Goal: Transaction & Acquisition: Book appointment/travel/reservation

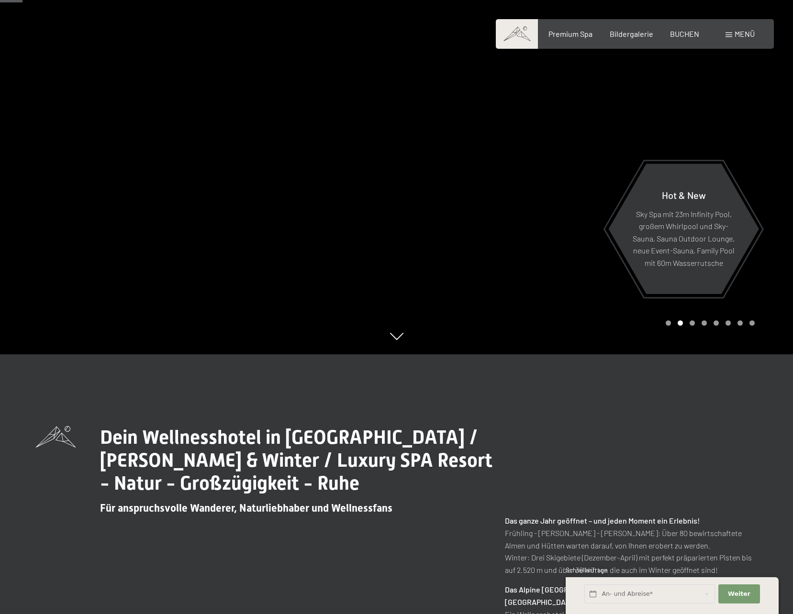
scroll to position [144, 0]
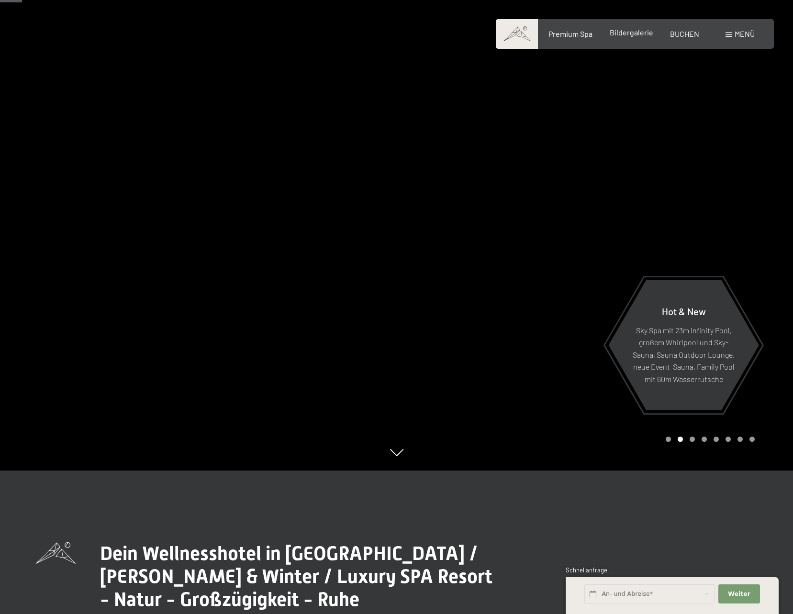
click at [635, 35] on span "Bildergalerie" at bounding box center [631, 32] width 44 height 9
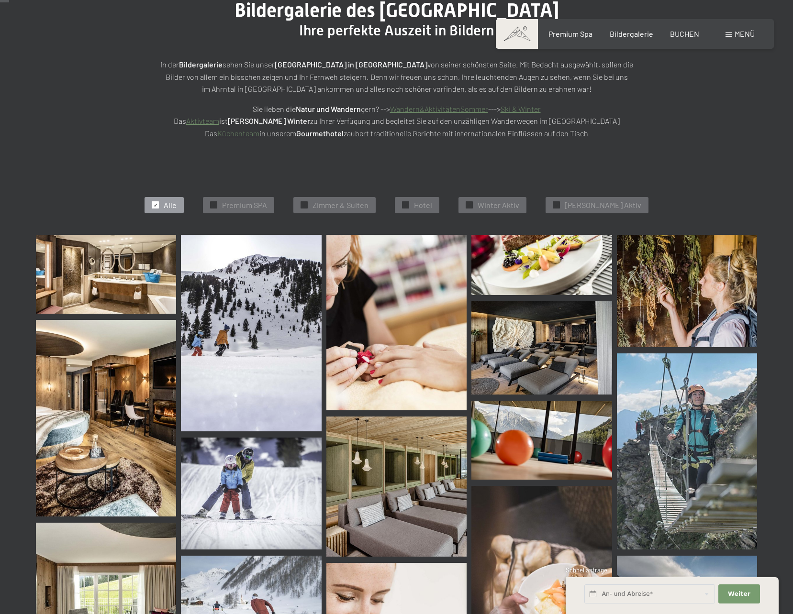
scroll to position [144, 0]
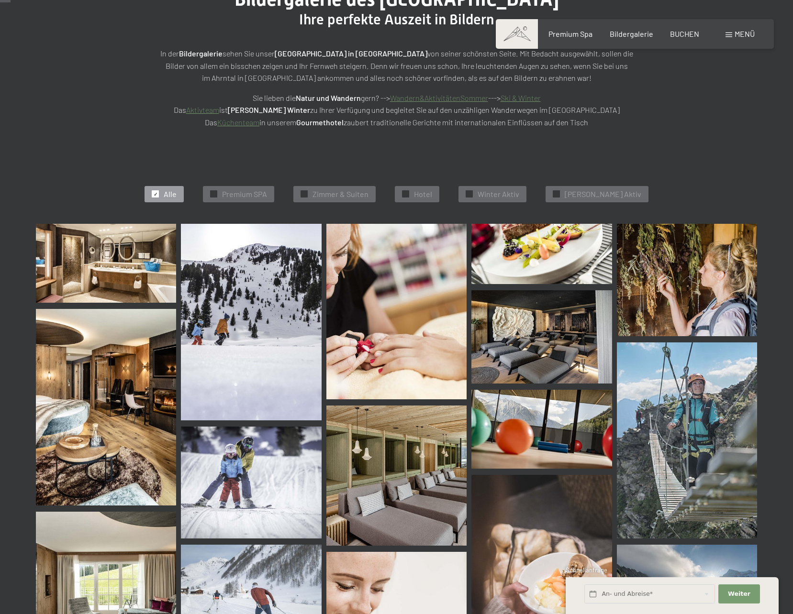
click at [100, 426] on img at bounding box center [106, 407] width 140 height 197
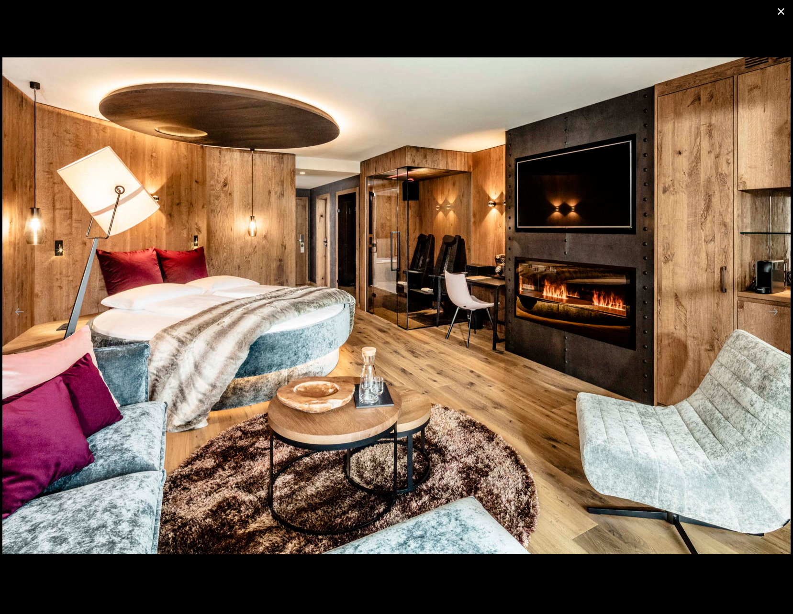
click at [780, 13] on button "Close gallery" at bounding box center [781, 11] width 24 height 22
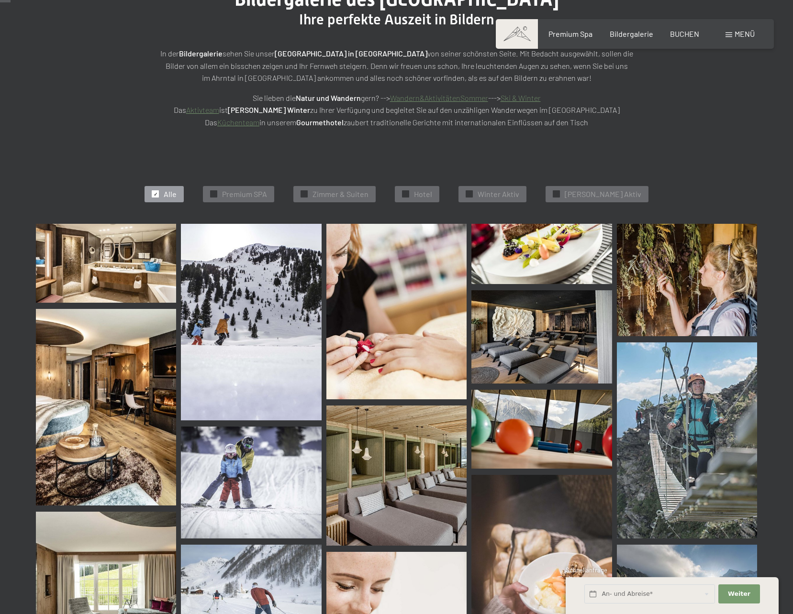
click at [416, 491] on img at bounding box center [396, 476] width 140 height 140
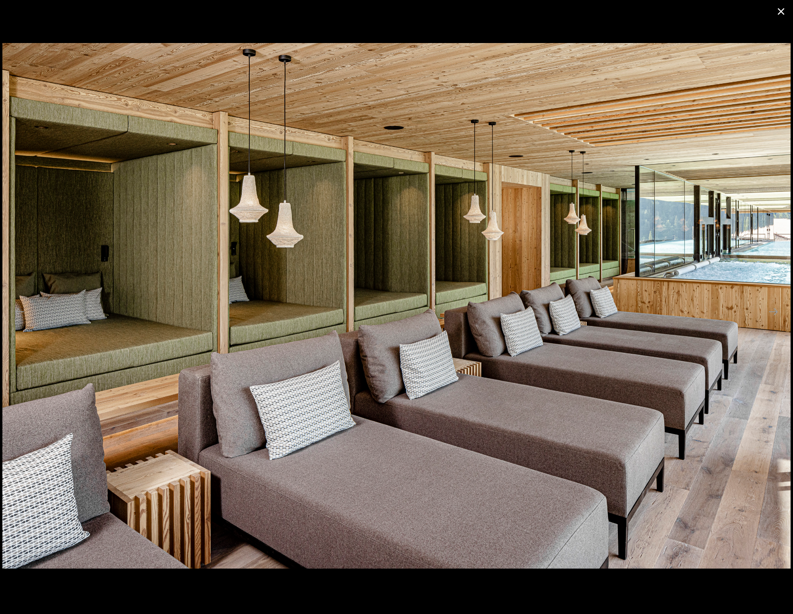
click at [780, 10] on button "Close gallery" at bounding box center [781, 11] width 24 height 22
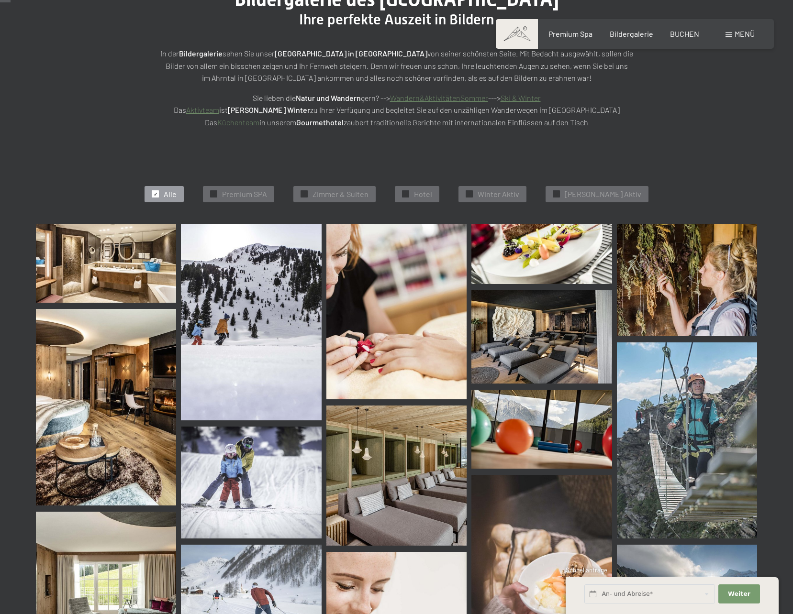
click at [575, 336] on img at bounding box center [541, 337] width 140 height 94
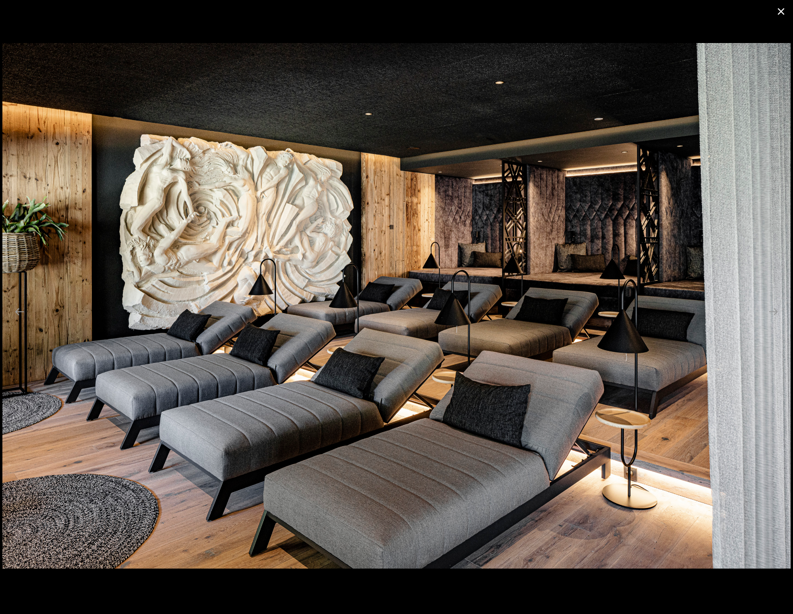
click at [784, 13] on button "Close gallery" at bounding box center [781, 11] width 24 height 22
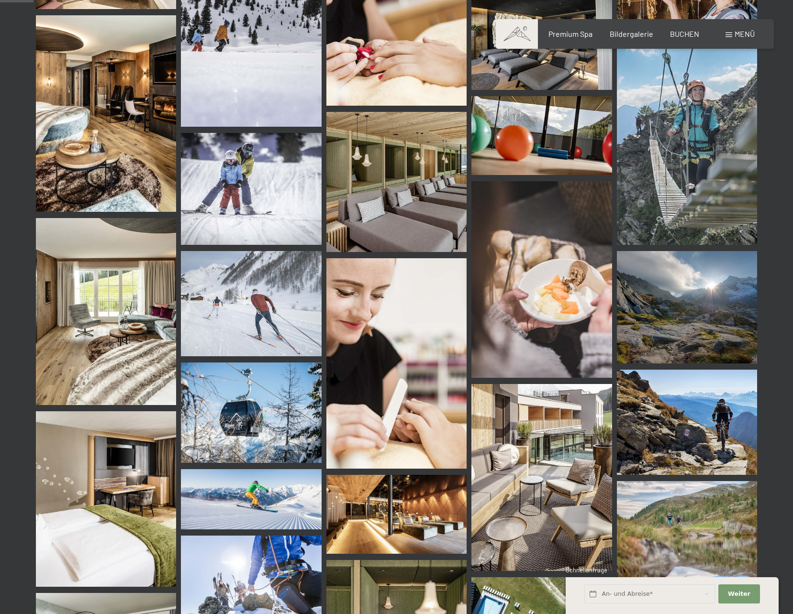
scroll to position [478, 0]
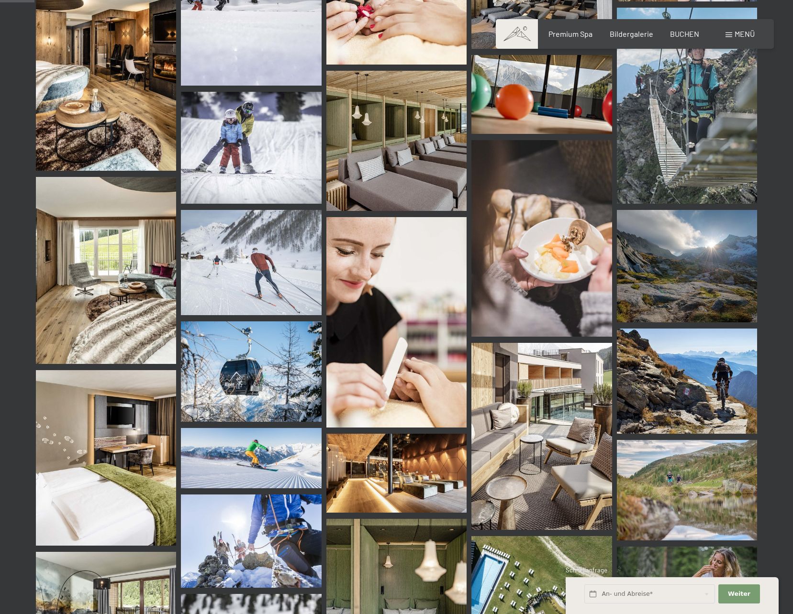
click at [105, 464] on img at bounding box center [106, 458] width 140 height 176
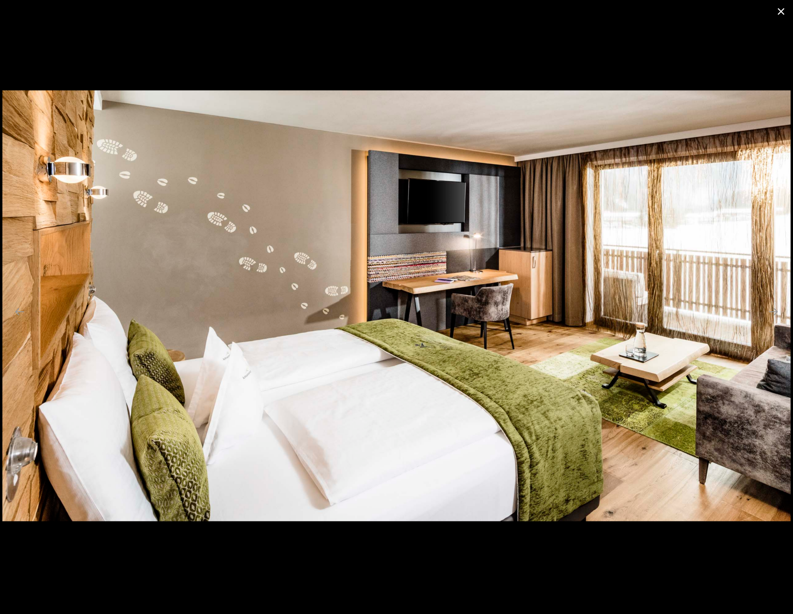
click at [779, 6] on button "Close gallery" at bounding box center [781, 11] width 24 height 22
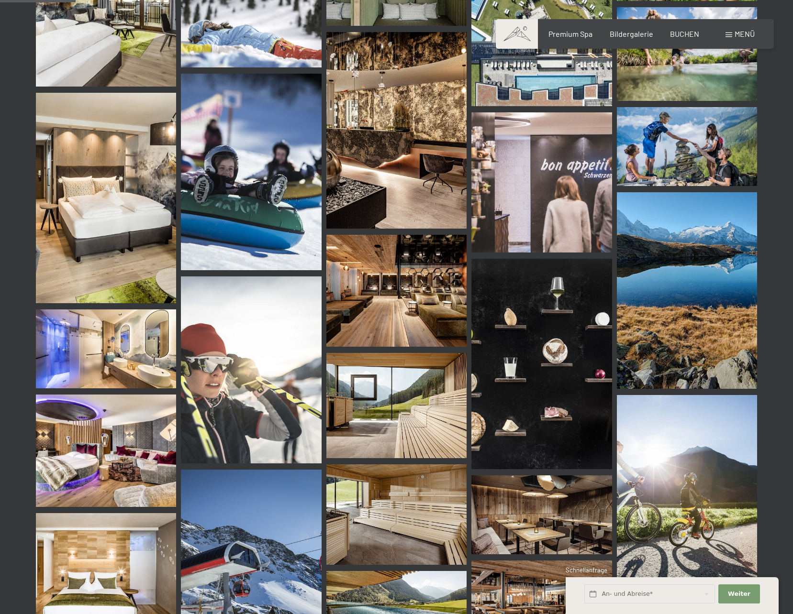
scroll to position [1100, 0]
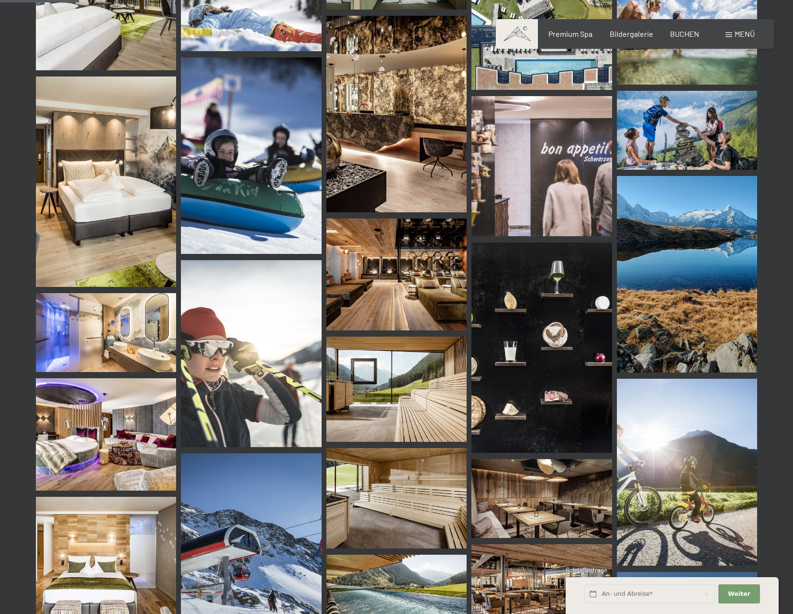
click at [135, 337] on img at bounding box center [106, 332] width 140 height 79
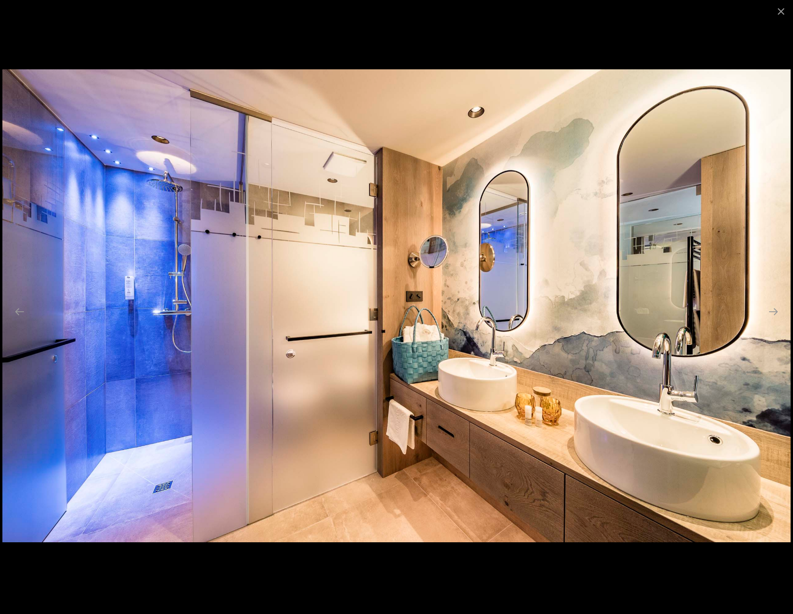
click at [767, 15] on div at bounding box center [396, 11] width 793 height 22
click at [779, 12] on button "Close gallery" at bounding box center [781, 11] width 24 height 22
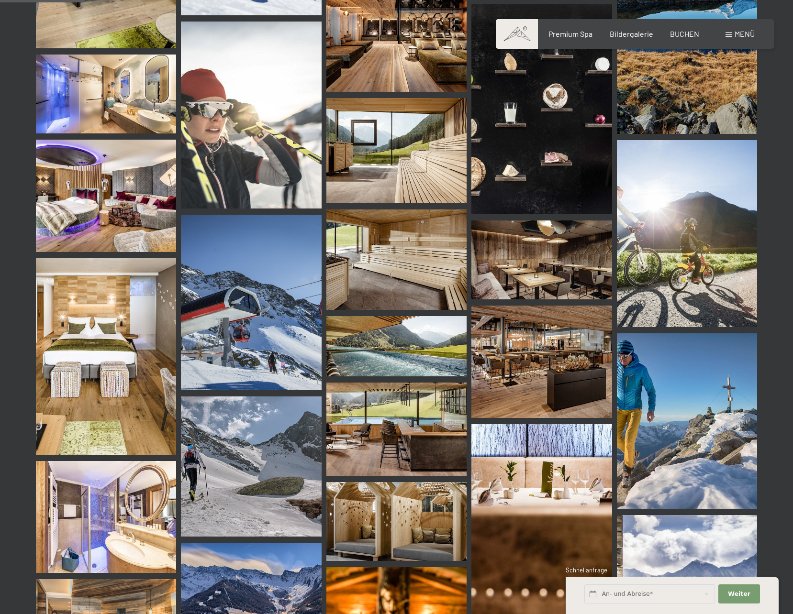
scroll to position [1339, 0]
click at [555, 386] on img at bounding box center [541, 361] width 140 height 112
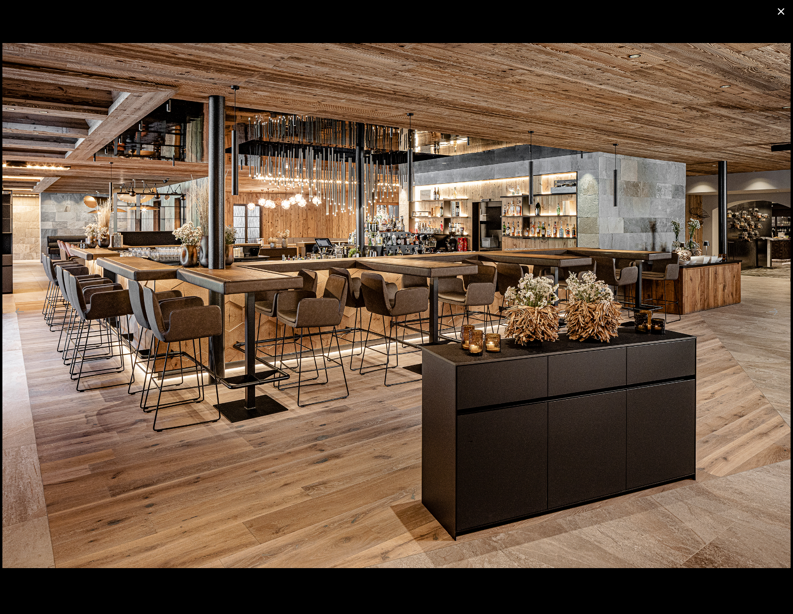
click at [783, 11] on button "Close gallery" at bounding box center [781, 11] width 24 height 22
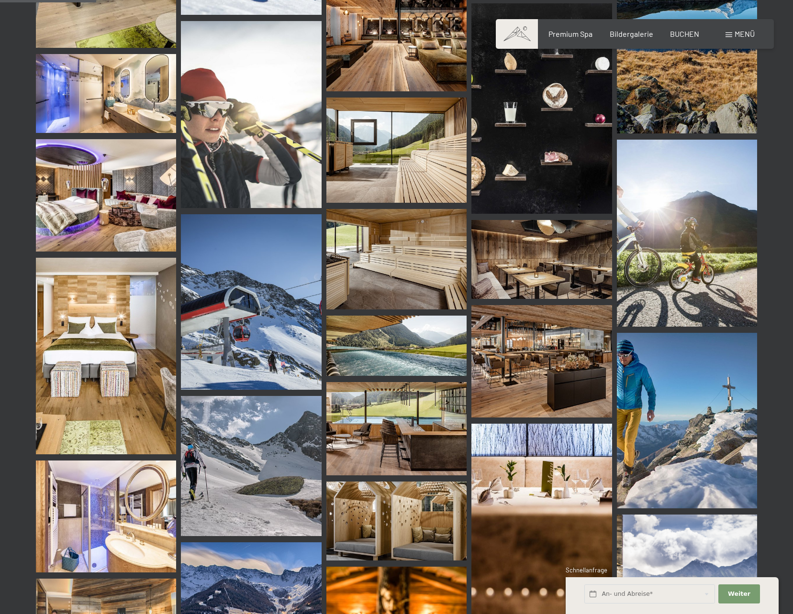
click at [410, 445] on img at bounding box center [396, 429] width 140 height 94
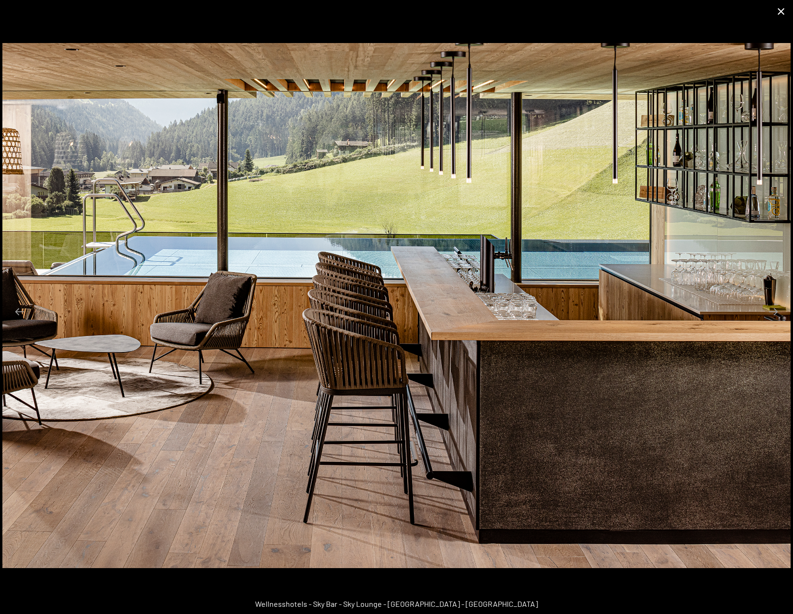
click at [779, 11] on button "Close gallery" at bounding box center [781, 11] width 24 height 22
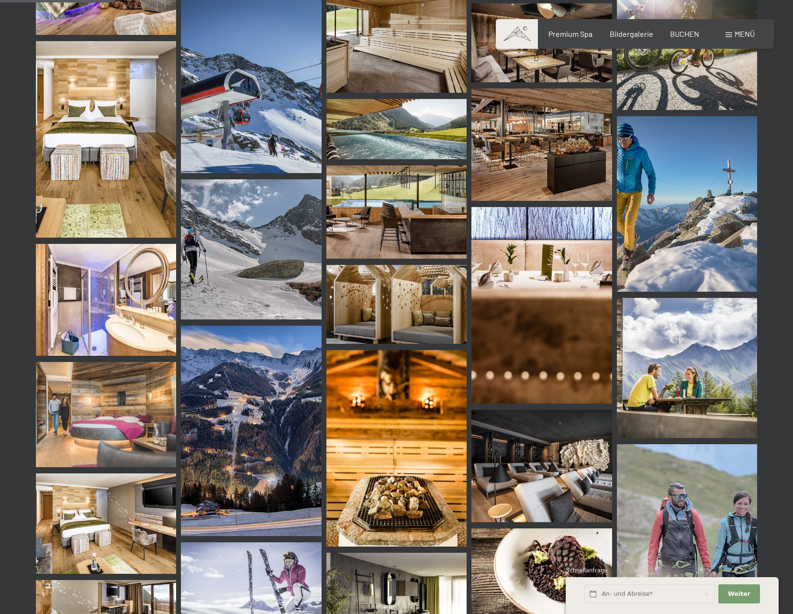
scroll to position [1579, 0]
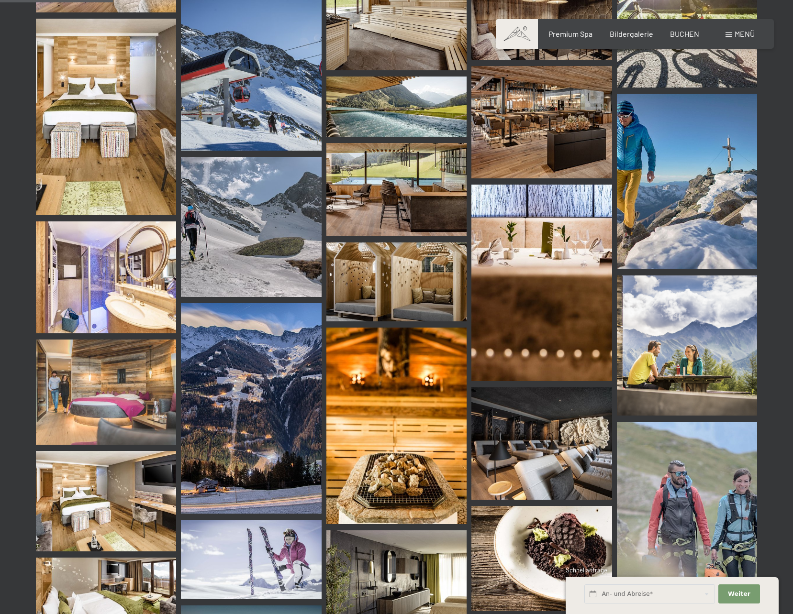
click at [421, 291] on img at bounding box center [396, 282] width 140 height 79
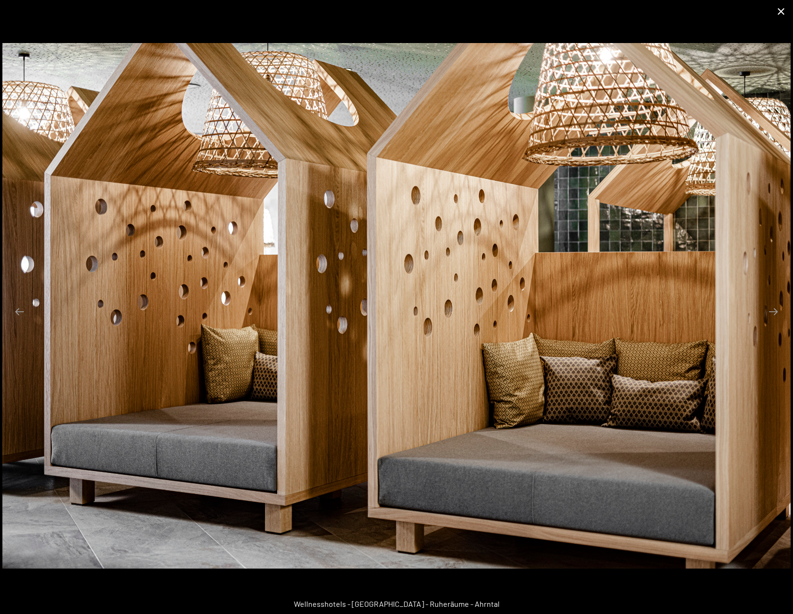
click at [782, 4] on button "Close gallery" at bounding box center [781, 11] width 24 height 22
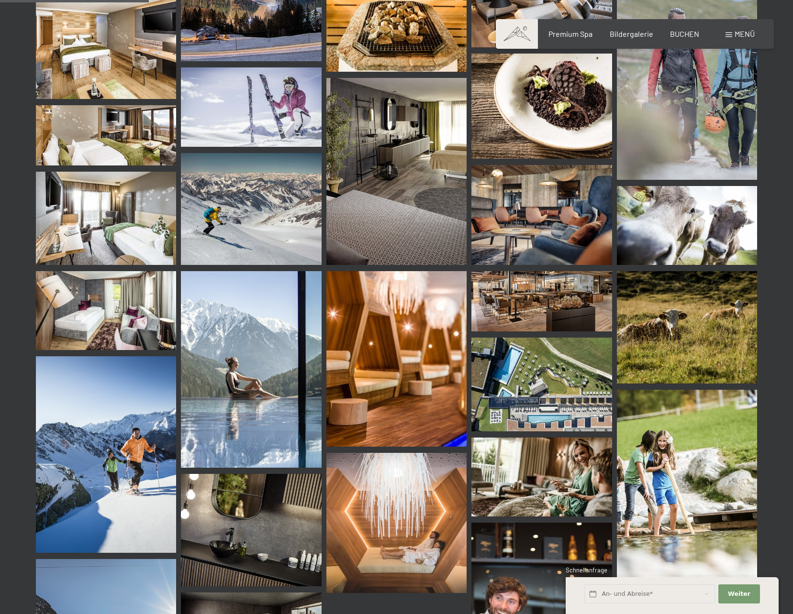
scroll to position [2153, 0]
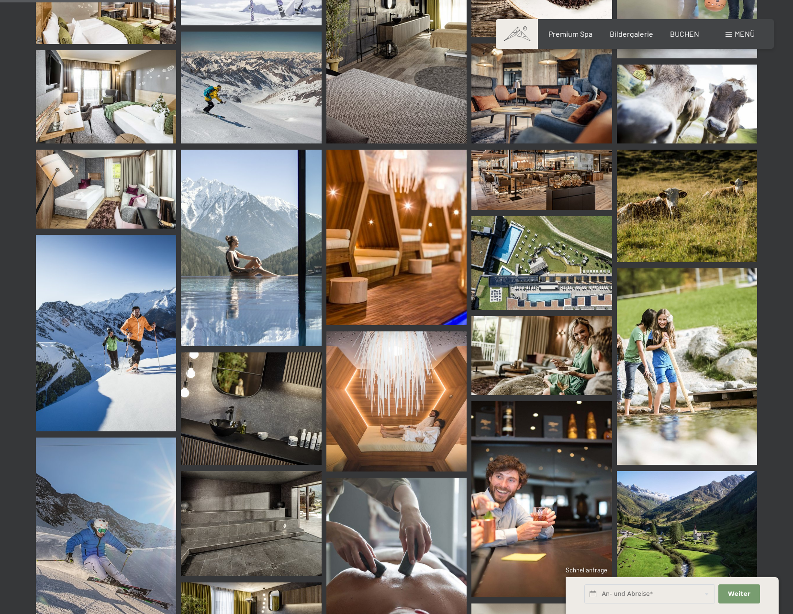
click at [409, 294] on img at bounding box center [396, 238] width 140 height 176
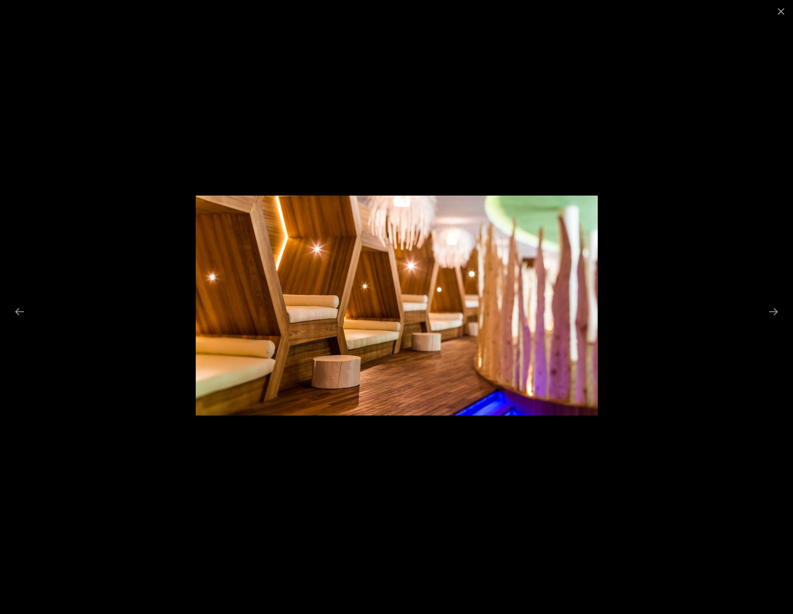
click at [655, 509] on div at bounding box center [396, 307] width 793 height 614
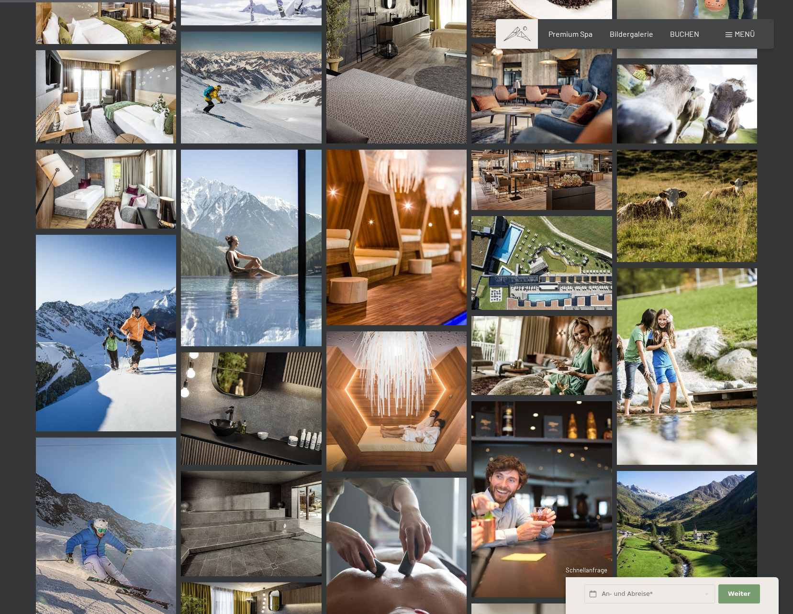
click at [406, 439] on img at bounding box center [396, 401] width 140 height 140
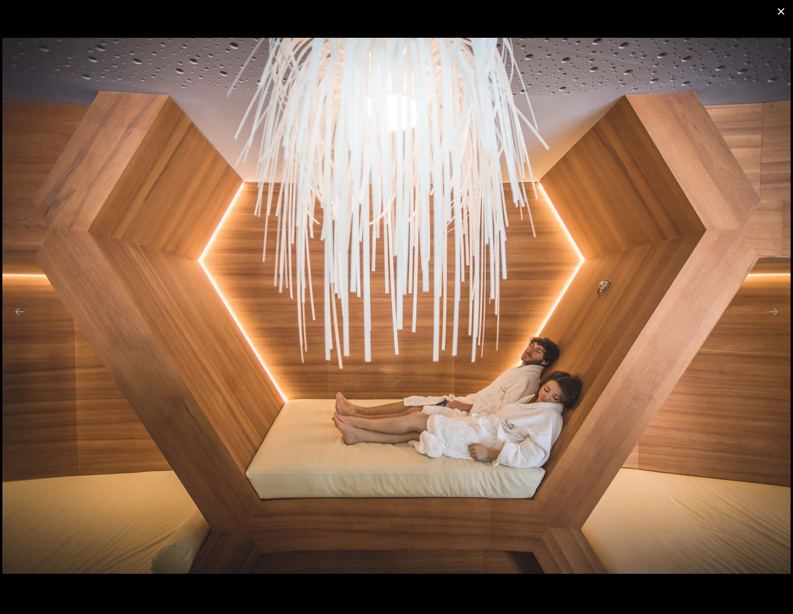
click at [777, 13] on button "Close gallery" at bounding box center [781, 11] width 24 height 22
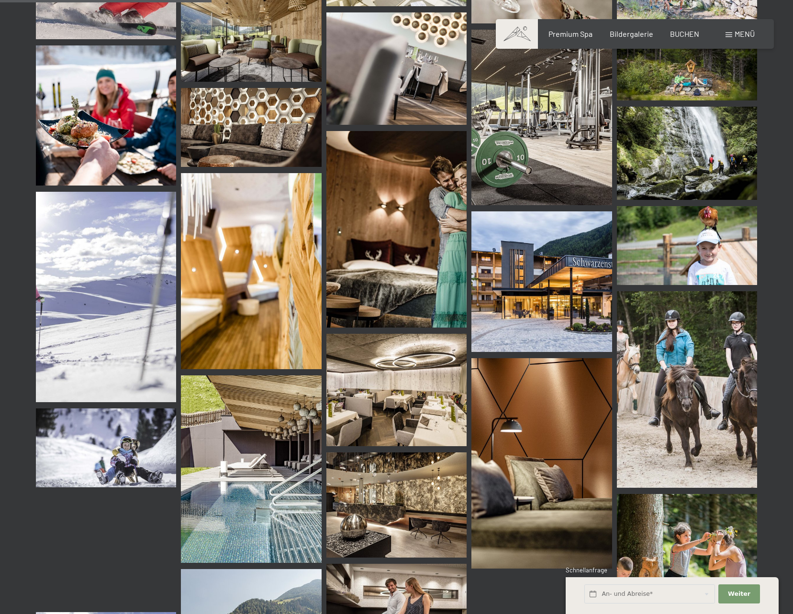
scroll to position [2966, 0]
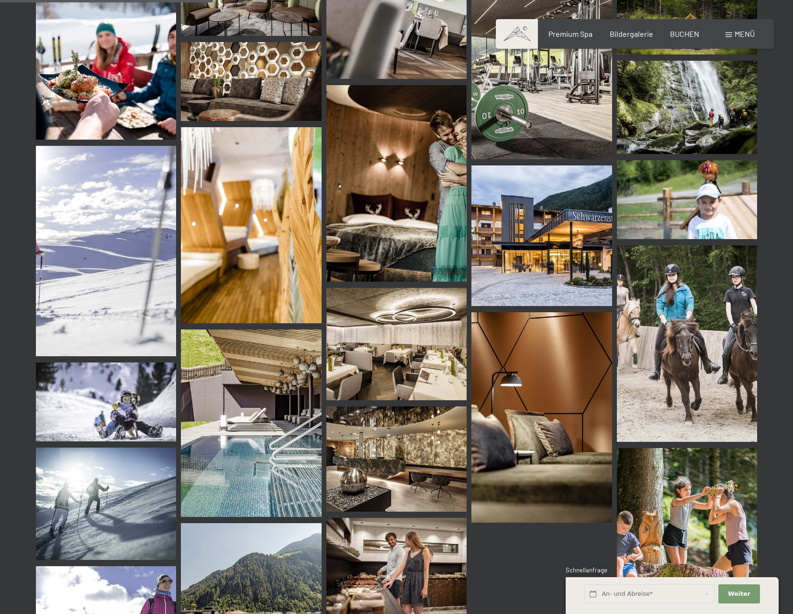
click at [415, 329] on img at bounding box center [396, 344] width 140 height 112
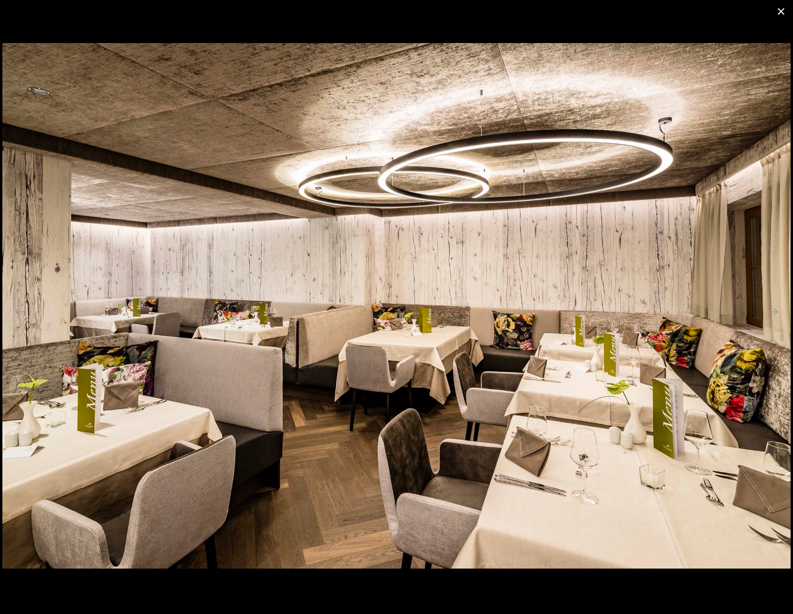
click at [779, 14] on button "Close gallery" at bounding box center [781, 11] width 24 height 22
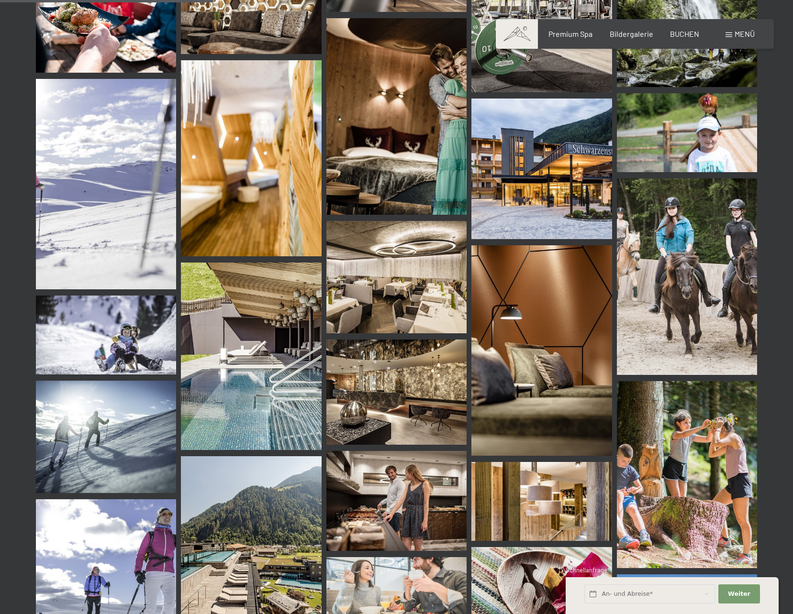
scroll to position [3253, 0]
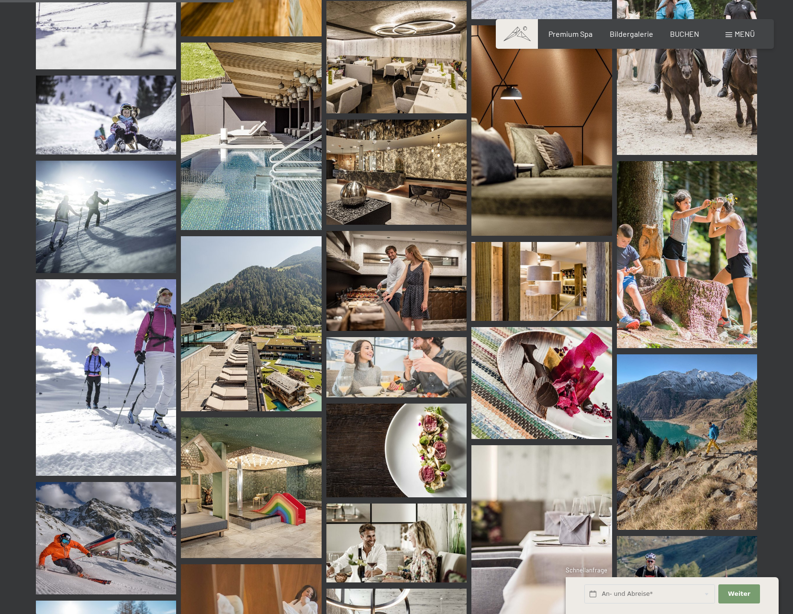
click at [279, 453] on img at bounding box center [251, 488] width 140 height 140
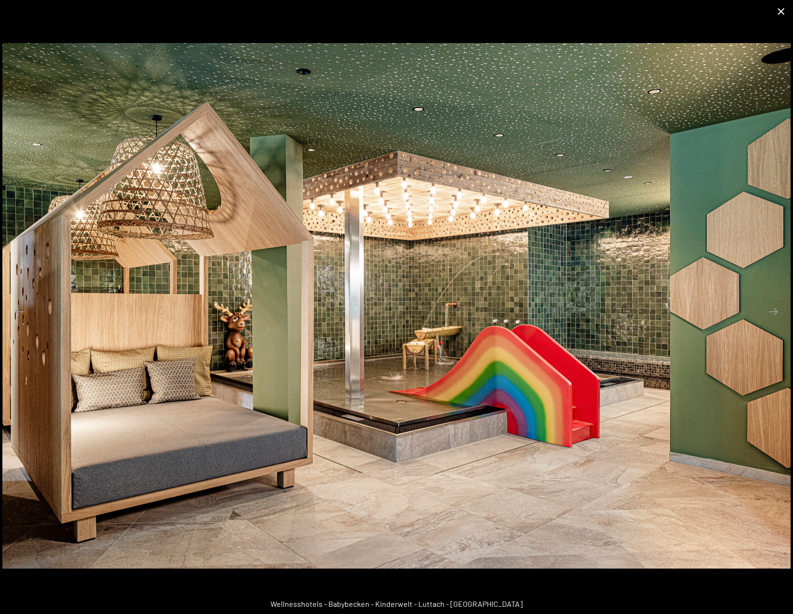
click at [782, 14] on button "Close gallery" at bounding box center [781, 11] width 24 height 22
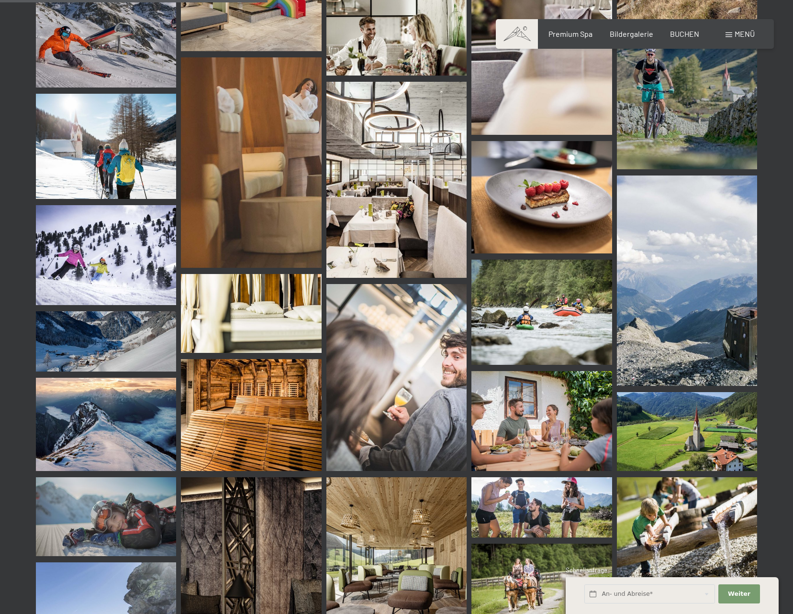
scroll to position [3779, 0]
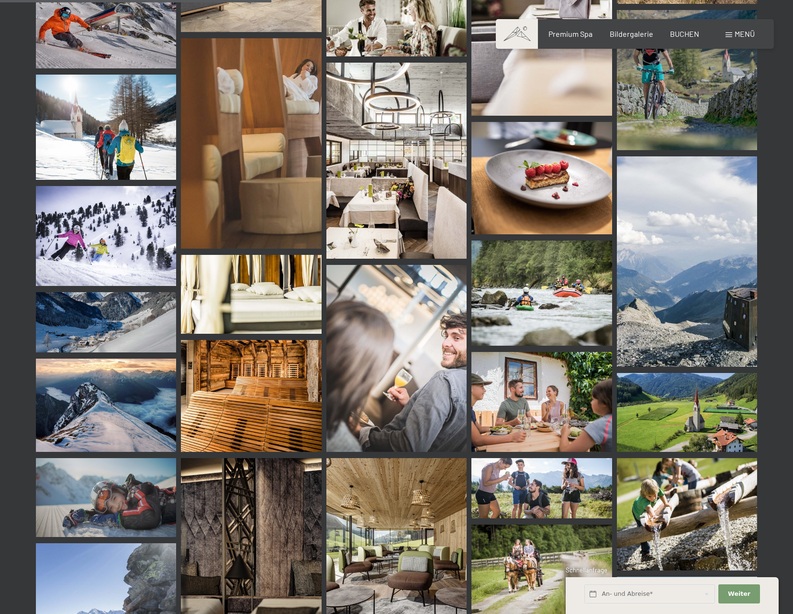
click at [244, 413] on img at bounding box center [251, 396] width 140 height 112
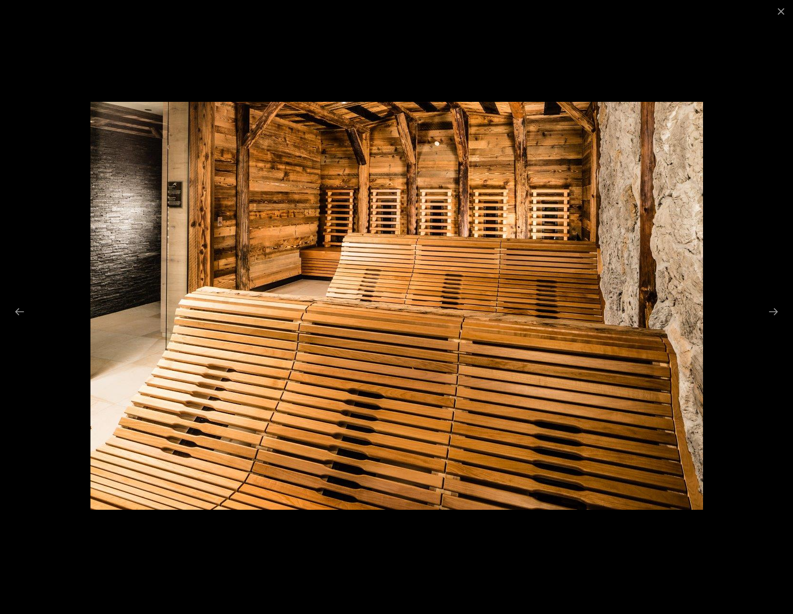
click at [760, 185] on div at bounding box center [396, 307] width 793 height 614
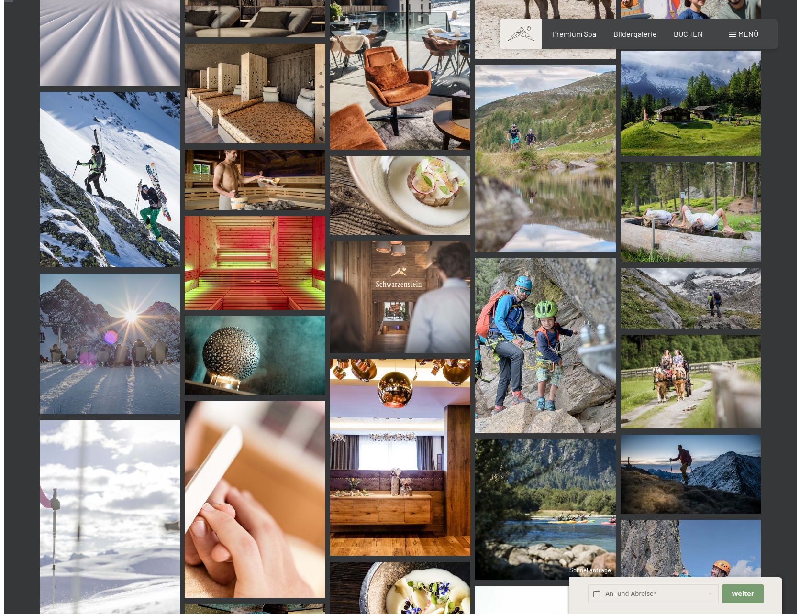
scroll to position [0, 0]
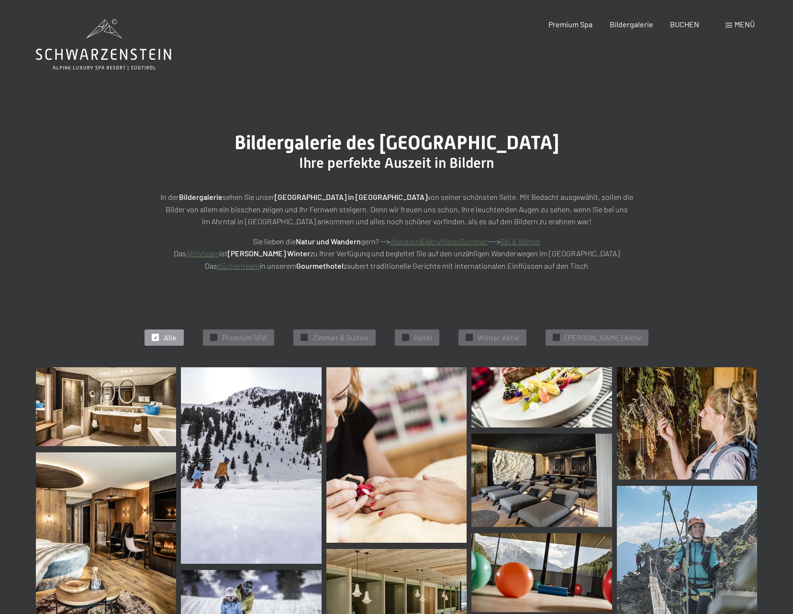
click at [728, 19] on div "Menü" at bounding box center [739, 24] width 29 height 11
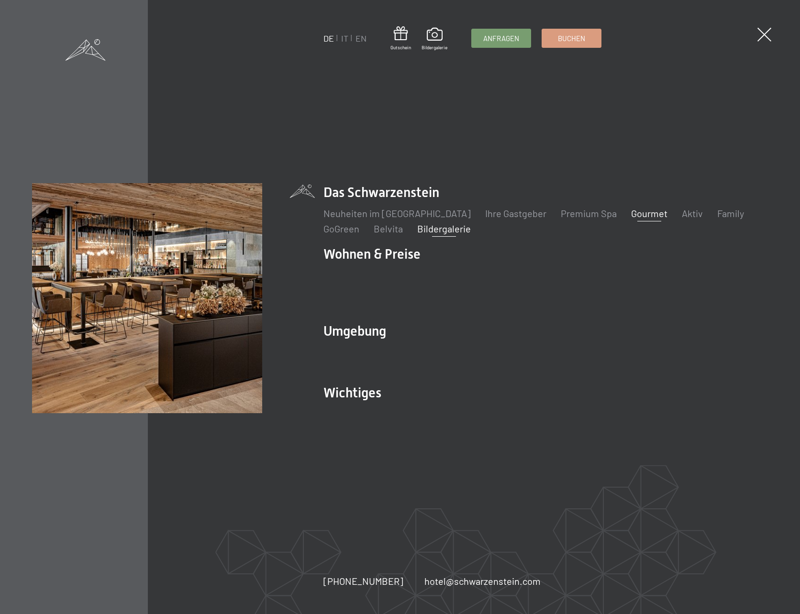
click at [631, 216] on link "Gourmet" at bounding box center [649, 213] width 36 height 11
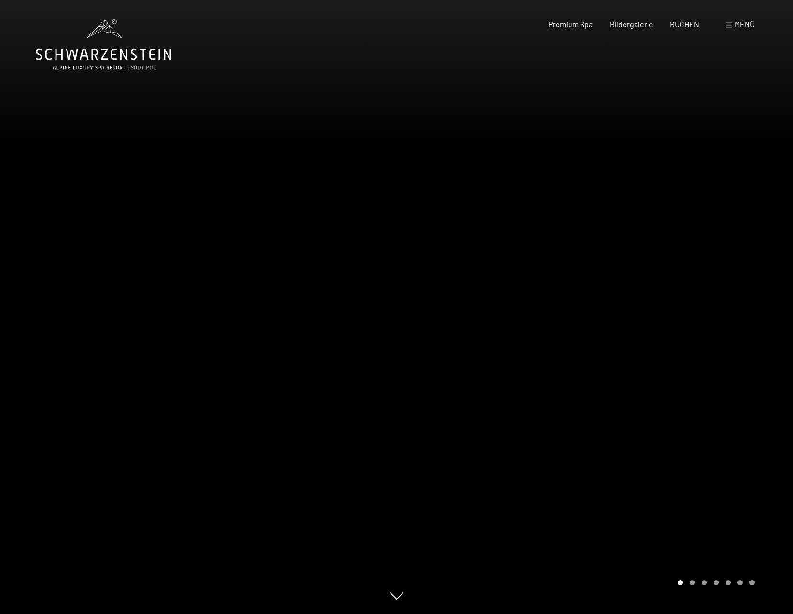
click at [724, 405] on div at bounding box center [595, 307] width 397 height 614
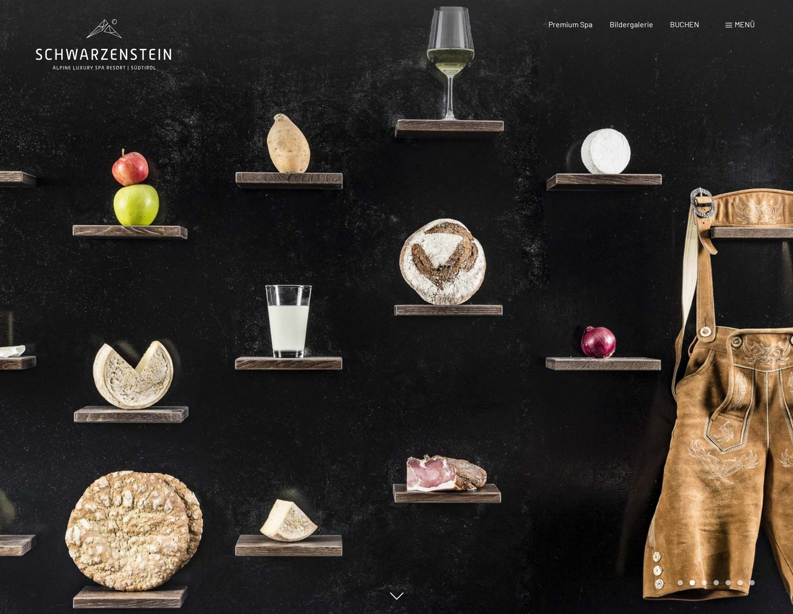
click at [724, 405] on div at bounding box center [595, 307] width 397 height 614
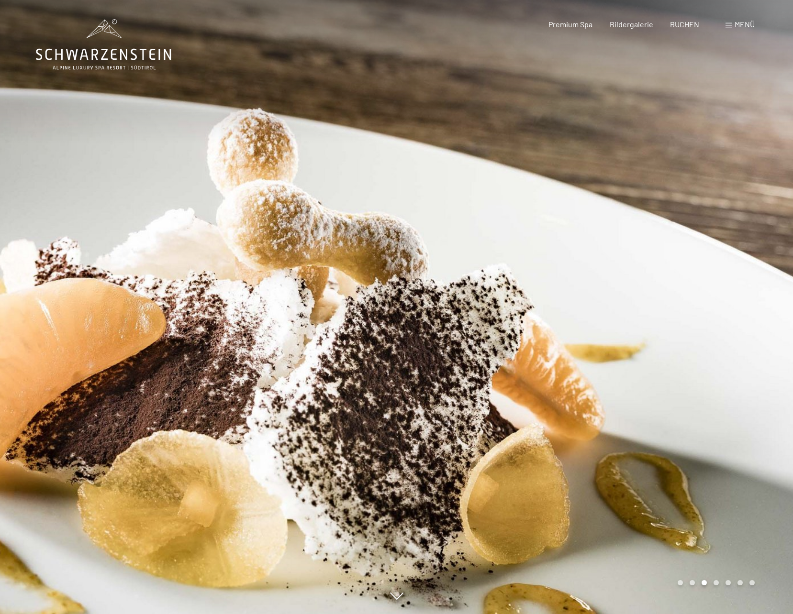
click at [724, 407] on div at bounding box center [595, 307] width 397 height 614
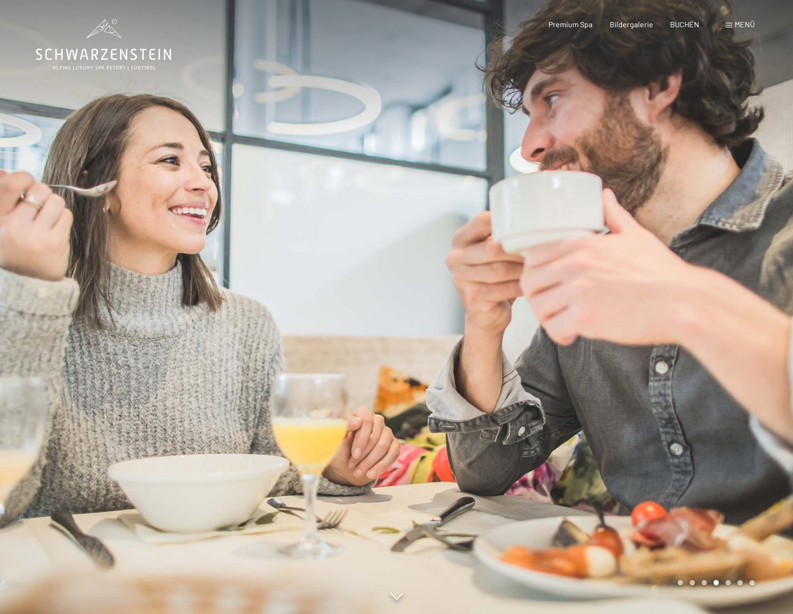
click at [724, 407] on div at bounding box center [595, 307] width 397 height 614
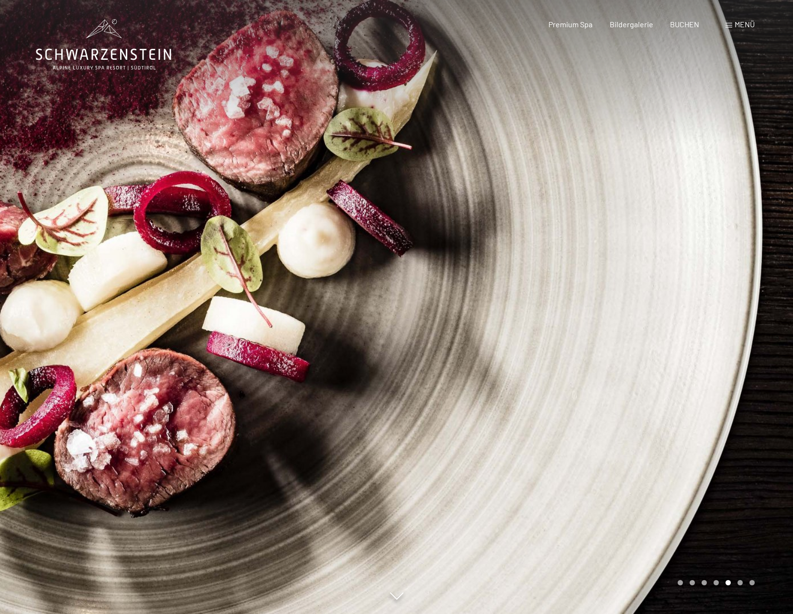
click at [724, 407] on div at bounding box center [595, 307] width 397 height 614
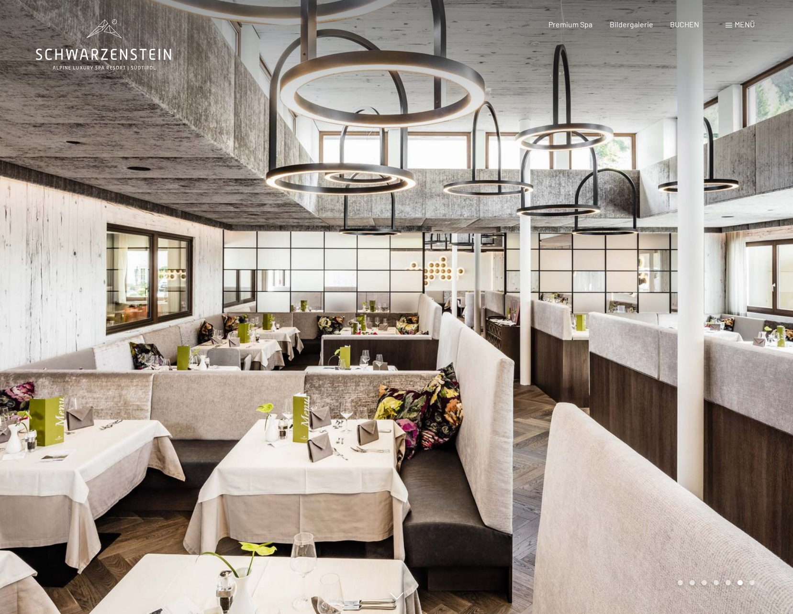
click at [724, 409] on div at bounding box center [595, 307] width 397 height 614
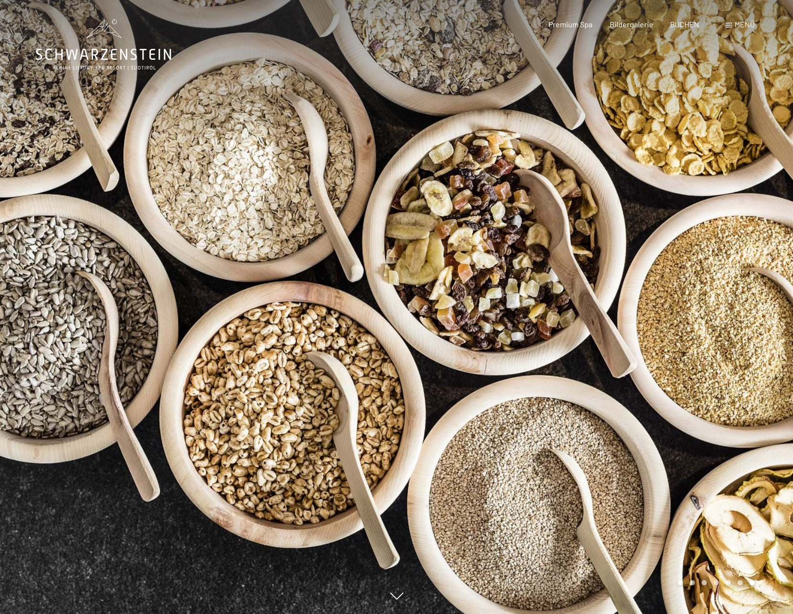
click at [724, 409] on div at bounding box center [595, 307] width 397 height 614
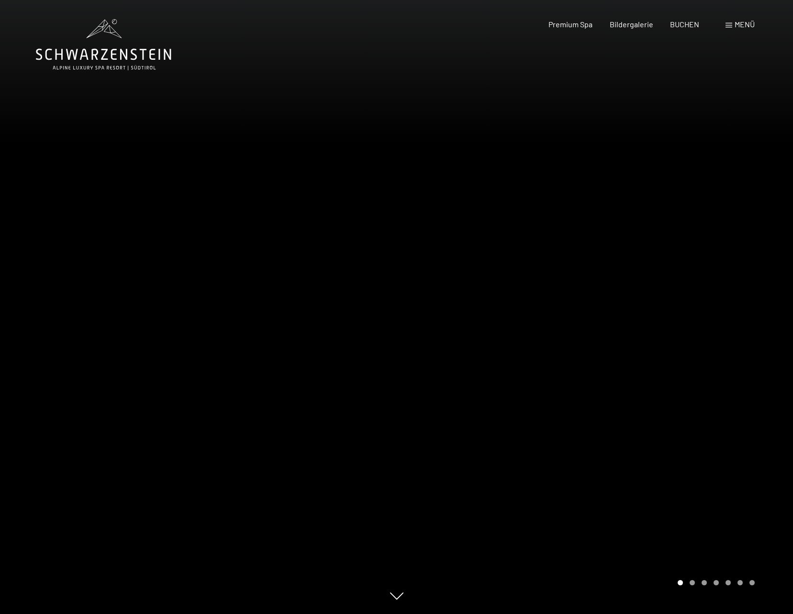
click at [97, 50] on icon at bounding box center [103, 54] width 135 height 11
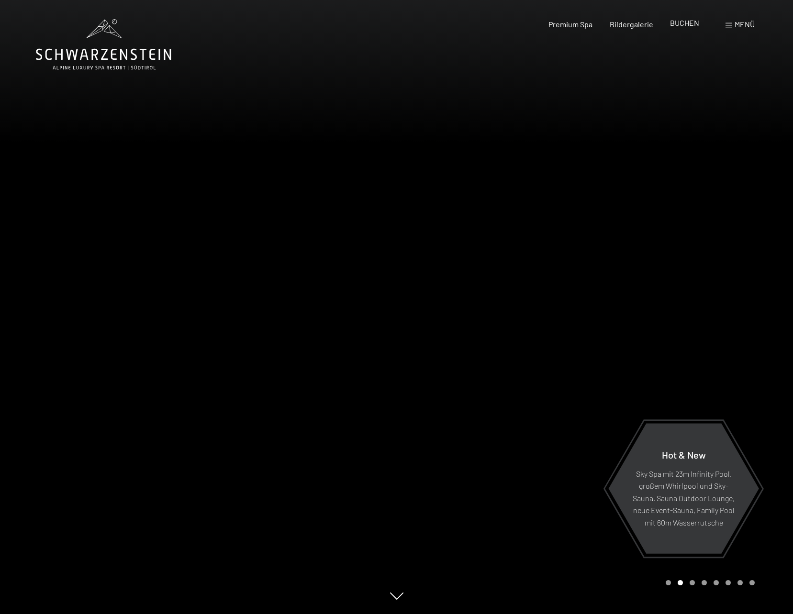
click at [686, 26] on span "BUCHEN" at bounding box center [684, 22] width 29 height 9
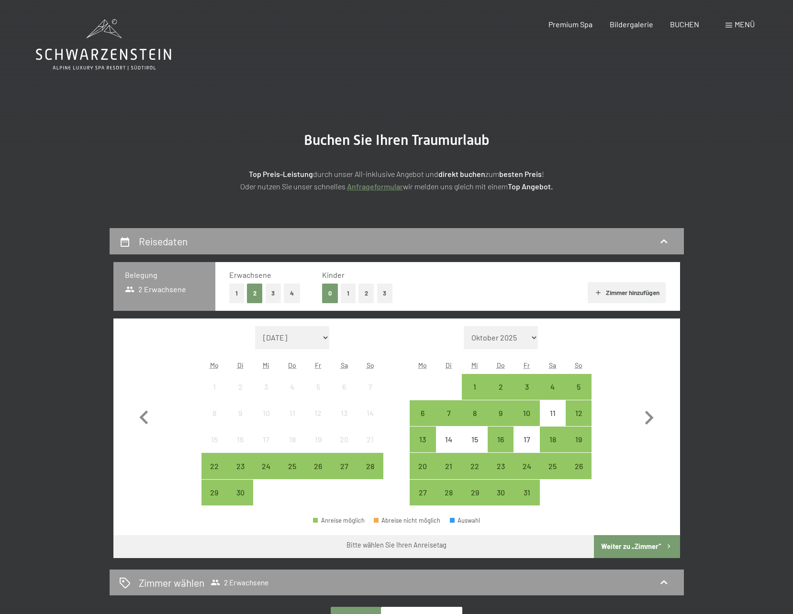
click at [350, 291] on button "1" at bounding box center [348, 294] width 15 height 20
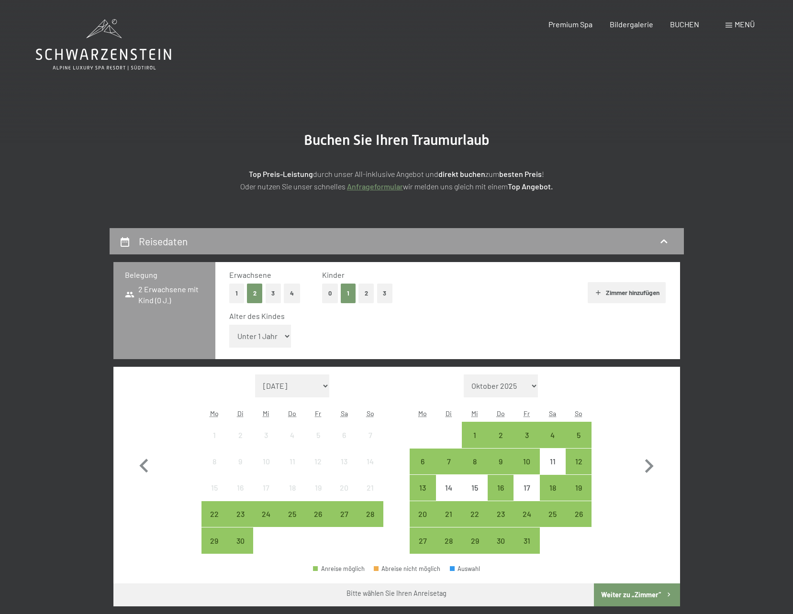
click at [271, 331] on select "Unter 1 Jahr 1 Jahr 2 Jahre 3 Jahre 4 Jahre 5 Jahre 6 Jahre 7 Jahre 8 Jahre 9 J…" at bounding box center [260, 336] width 62 height 23
select select "1"
click at [229, 325] on select "Unter 1 Jahr 1 Jahr 2 Jahre 3 Jahre 4 Jahre 5 Jahre 6 Jahre 7 Jahre 8 Jahre 9 J…" at bounding box center [260, 336] width 62 height 23
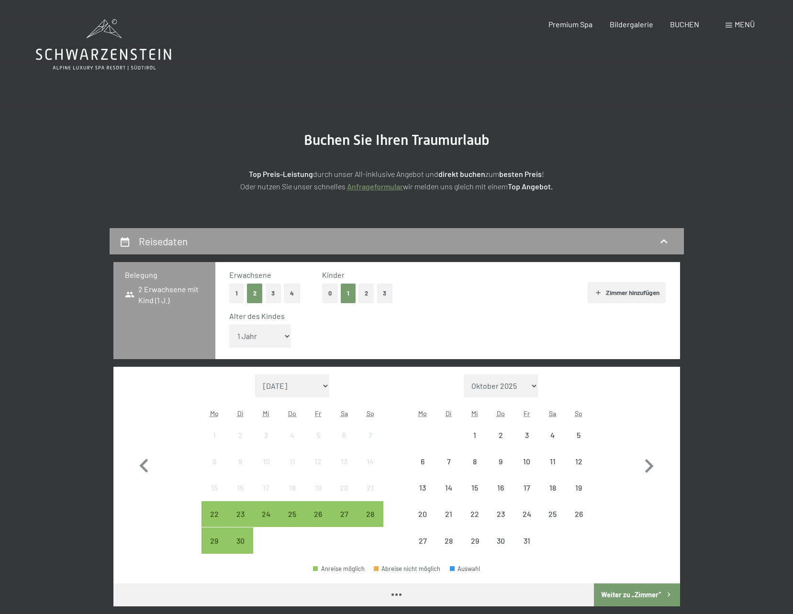
click at [502, 328] on div "Alter des Kindes Unter 1 Jahr 1 Jahr 2 Jahre 3 Jahre 4 Jahre 5 Jahre 6 Jahre 7 …" at bounding box center [447, 331] width 437 height 41
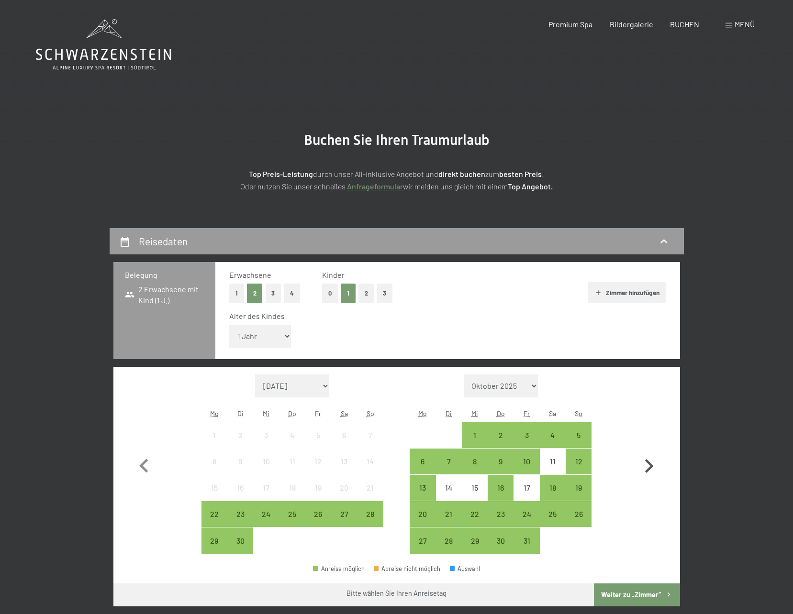
click at [647, 462] on icon "button" at bounding box center [649, 466] width 9 height 14
select select "[DATE]"
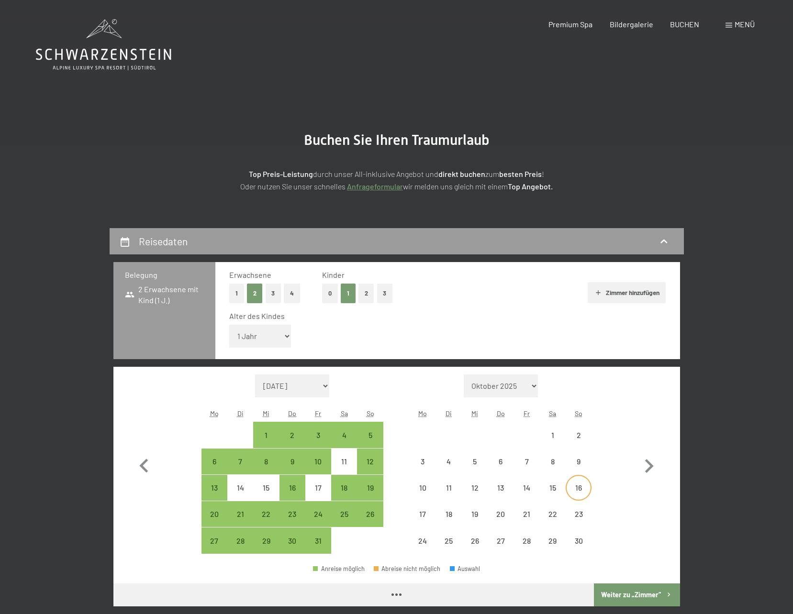
select select "[DATE]"
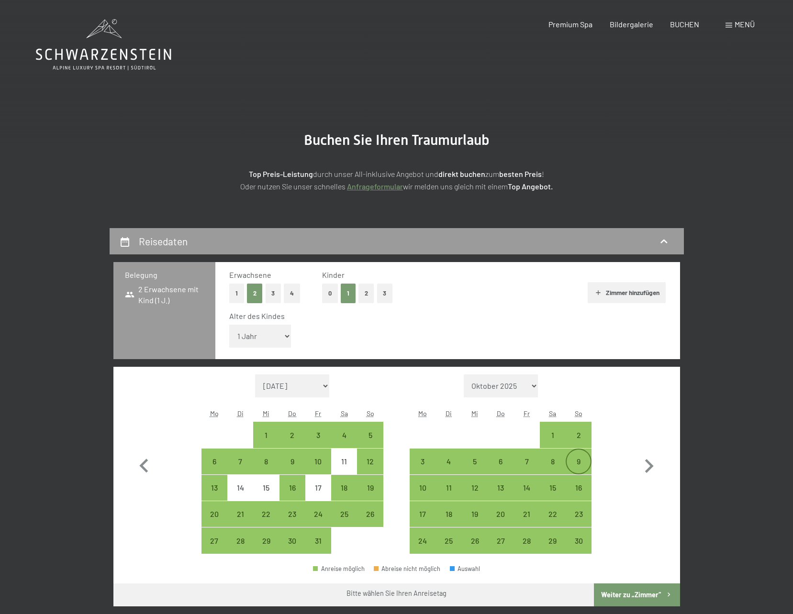
click at [576, 461] on div "9" at bounding box center [578, 470] width 24 height 24
select select "[DATE]"
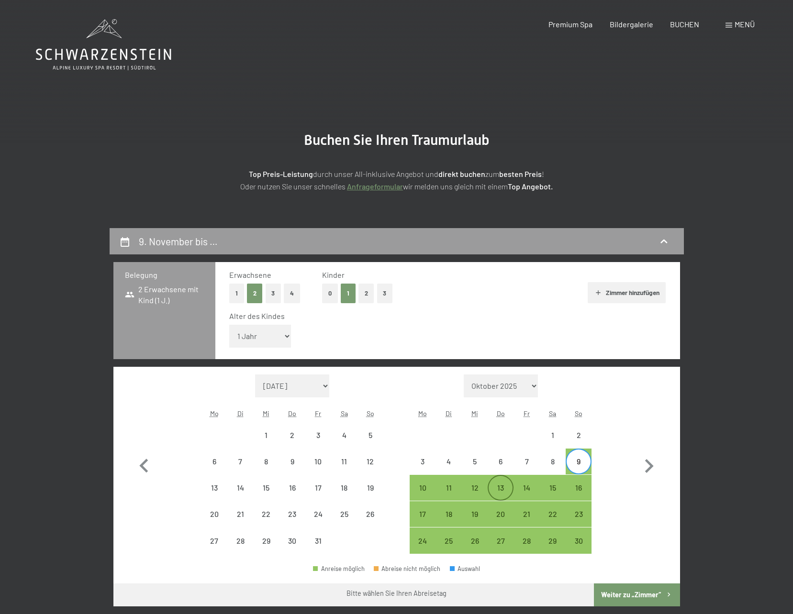
click at [501, 485] on div "13" at bounding box center [500, 496] width 24 height 24
select select "[DATE]"
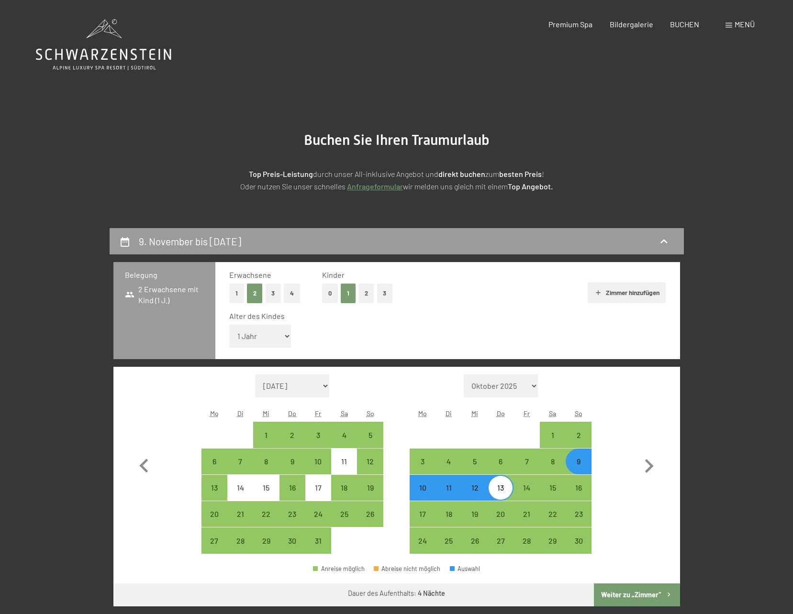
click at [619, 593] on button "Weiter zu „Zimmer“" at bounding box center [637, 595] width 86 height 23
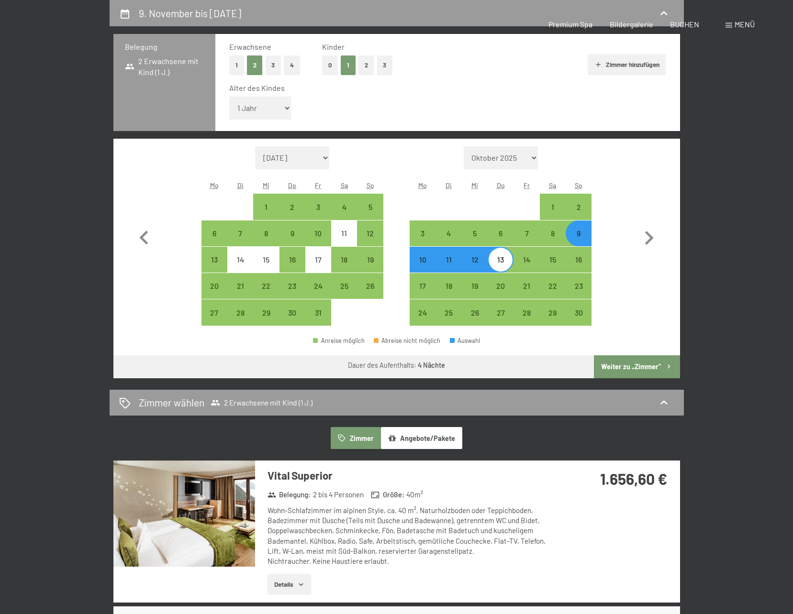
select select "[DATE]"
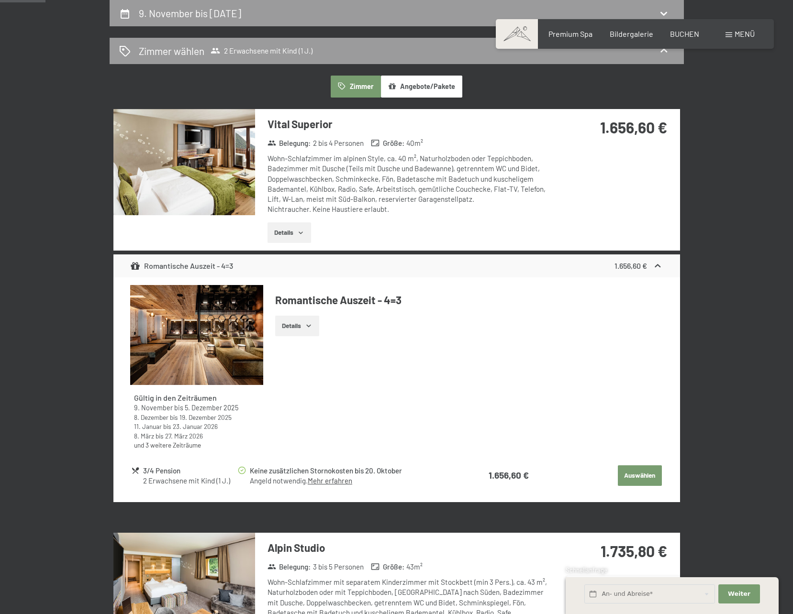
click at [206, 159] on img at bounding box center [184, 162] width 142 height 106
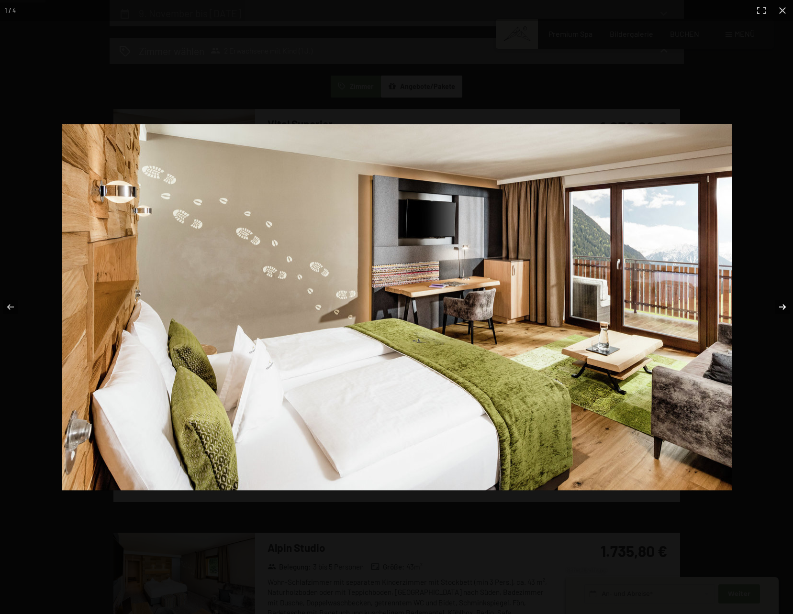
click at [774, 312] on button "button" at bounding box center [775, 307] width 33 height 48
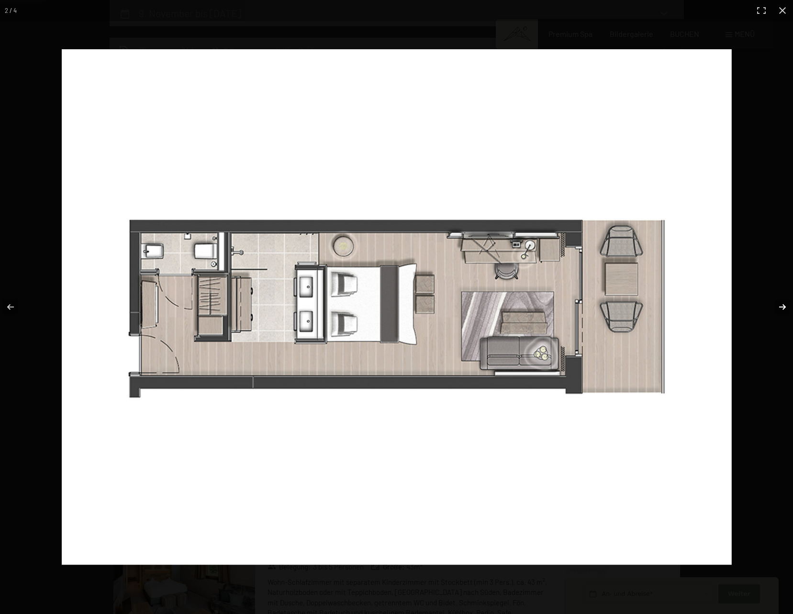
click at [774, 311] on button "button" at bounding box center [775, 307] width 33 height 48
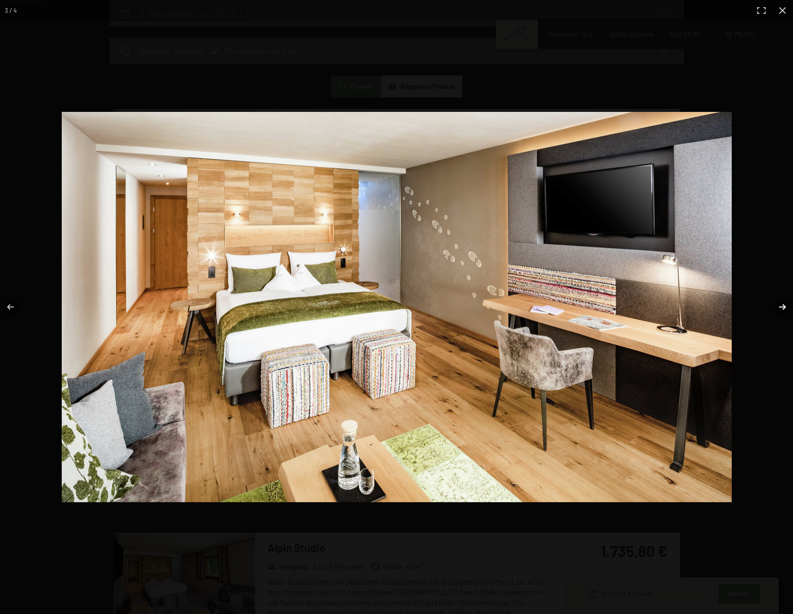
click at [774, 311] on button "button" at bounding box center [775, 307] width 33 height 48
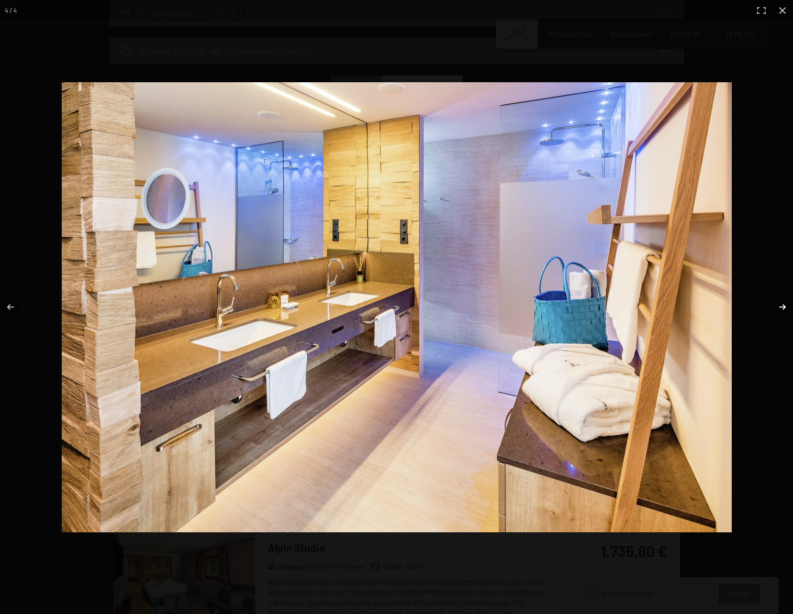
click at [774, 311] on button "button" at bounding box center [775, 307] width 33 height 48
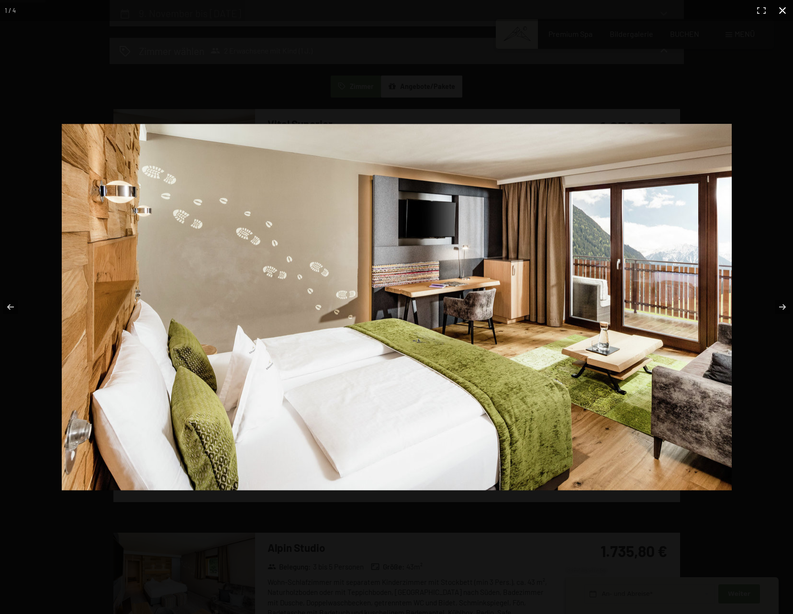
click at [784, 5] on button "button" at bounding box center [782, 10] width 21 height 21
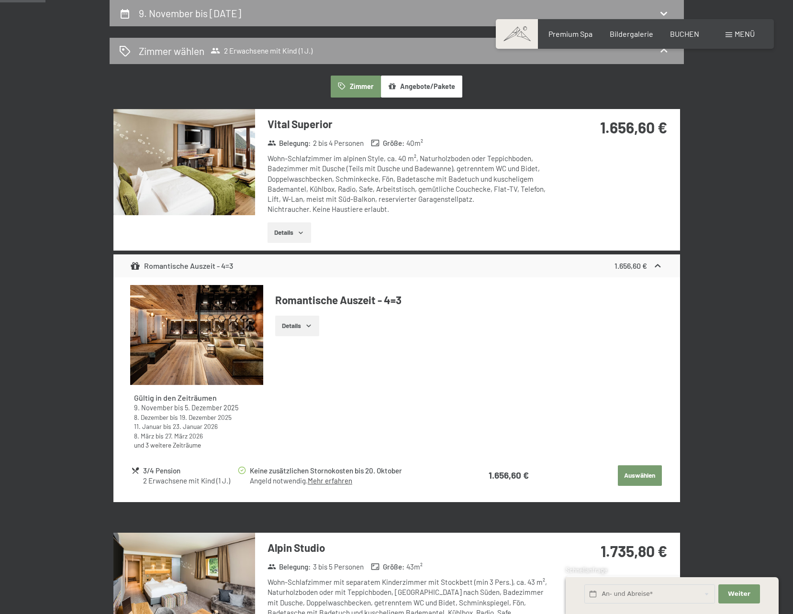
click at [635, 473] on button "Auswählen" at bounding box center [640, 475] width 44 height 21
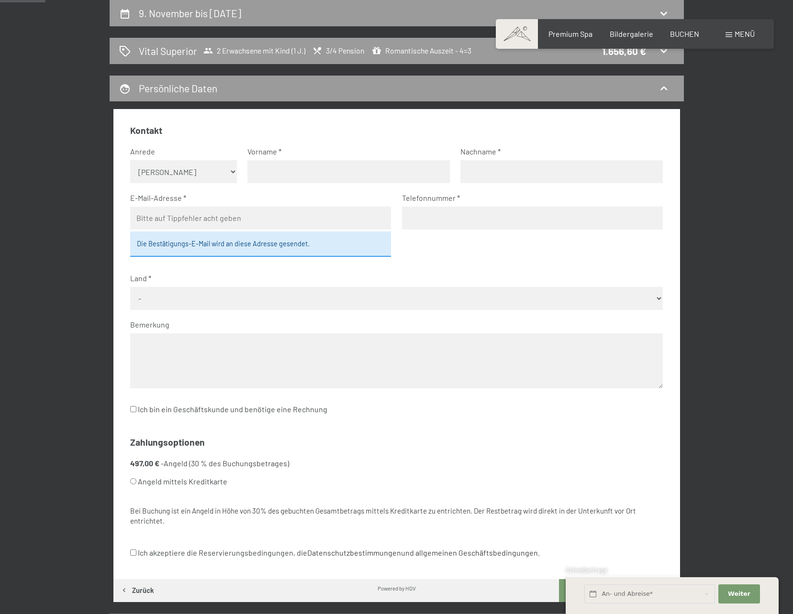
click at [167, 167] on select "Keine Angabe Frau [PERSON_NAME]" at bounding box center [183, 171] width 107 height 23
select select "f"
click at [130, 160] on select "Keine Angabe Frau [PERSON_NAME]" at bounding box center [183, 171] width 107 height 23
click at [292, 173] on input "text" at bounding box center [348, 171] width 202 height 23
type input "Marina"
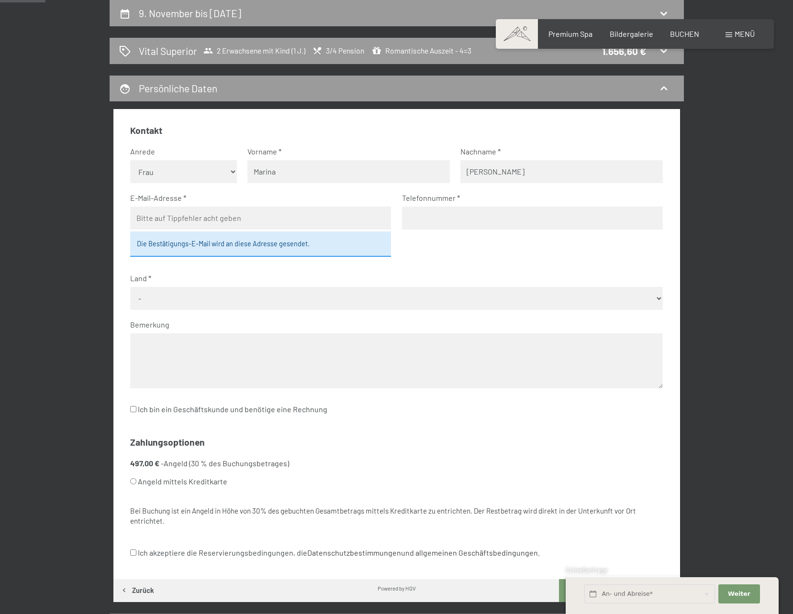
type input "[PERSON_NAME]"
type input "[EMAIL_ADDRESS][DOMAIN_NAME]"
type input "0794755826"
click at [315, 292] on select "- [GEOGRAPHIC_DATA] [GEOGRAPHIC_DATA] [GEOGRAPHIC_DATA] [GEOGRAPHIC_DATA] [GEOG…" at bounding box center [396, 298] width 532 height 23
select select "CHE"
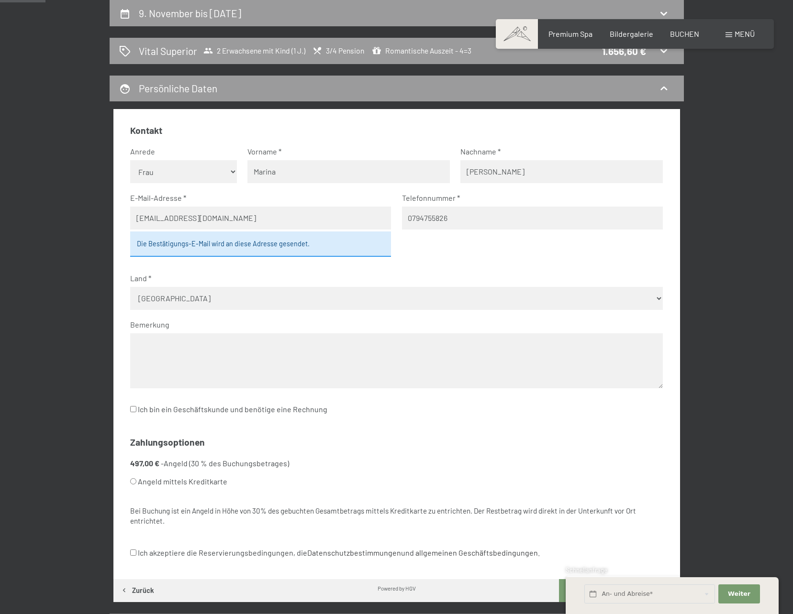
click at [130, 287] on select "- [GEOGRAPHIC_DATA] [GEOGRAPHIC_DATA] [GEOGRAPHIC_DATA] [GEOGRAPHIC_DATA] [GEOG…" at bounding box center [396, 298] width 532 height 23
click at [314, 426] on fieldset "Kontakt Anrede [PERSON_NAME] Frau [PERSON_NAME] Vorname [PERSON_NAME] Nachname …" at bounding box center [396, 276] width 532 height 304
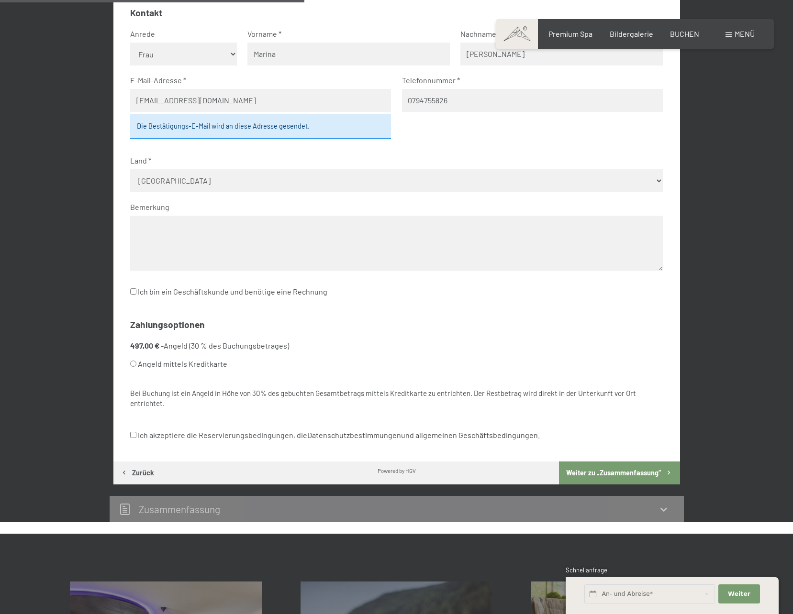
scroll to position [372, 0]
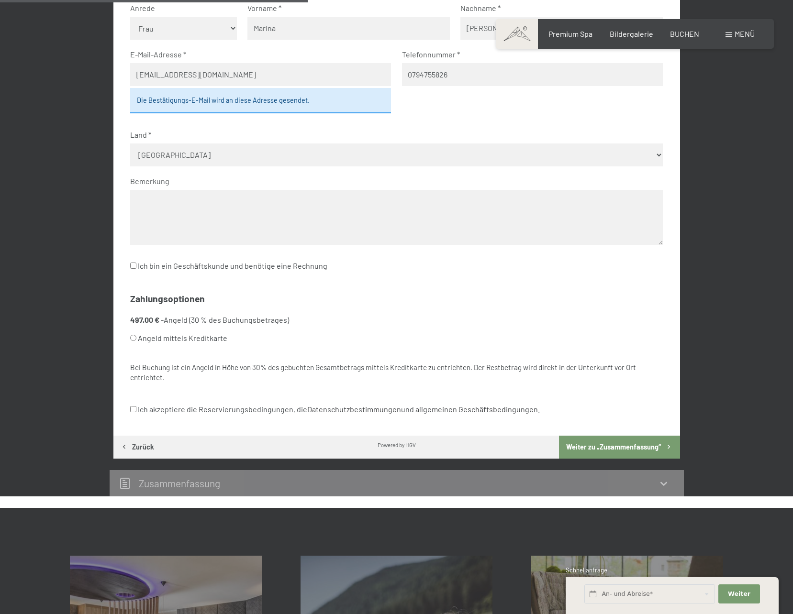
click at [258, 407] on label "Ich akzeptiere die Reservierungsbedingungen, die Datenschutzbestimmungen und al…" at bounding box center [334, 409] width 409 height 18
click at [136, 407] on input "Ich akzeptiere die Reservierungsbedingungen, die Datenschutzbestimmungen und al…" at bounding box center [133, 409] width 6 height 6
checkbox input "true"
click at [620, 446] on button "Weiter zu „Zusammen­fassung“" at bounding box center [619, 447] width 121 height 23
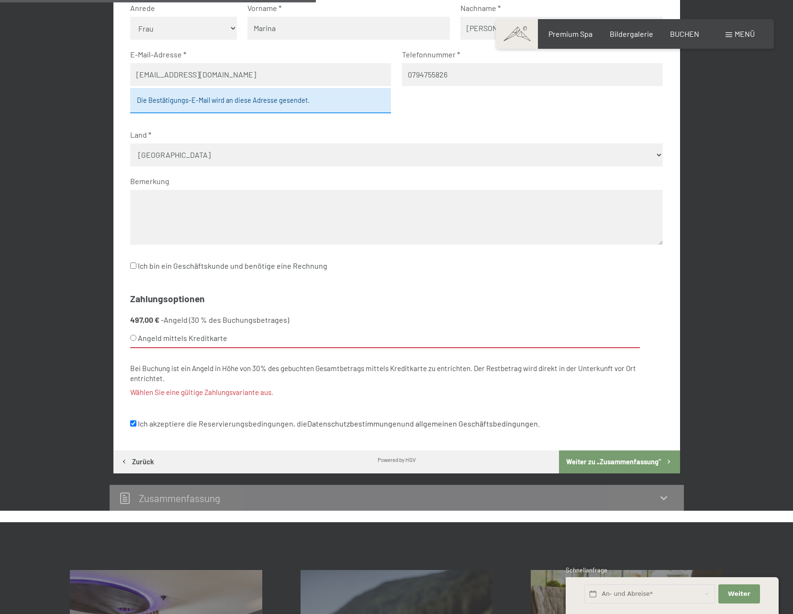
scroll to position [402, 0]
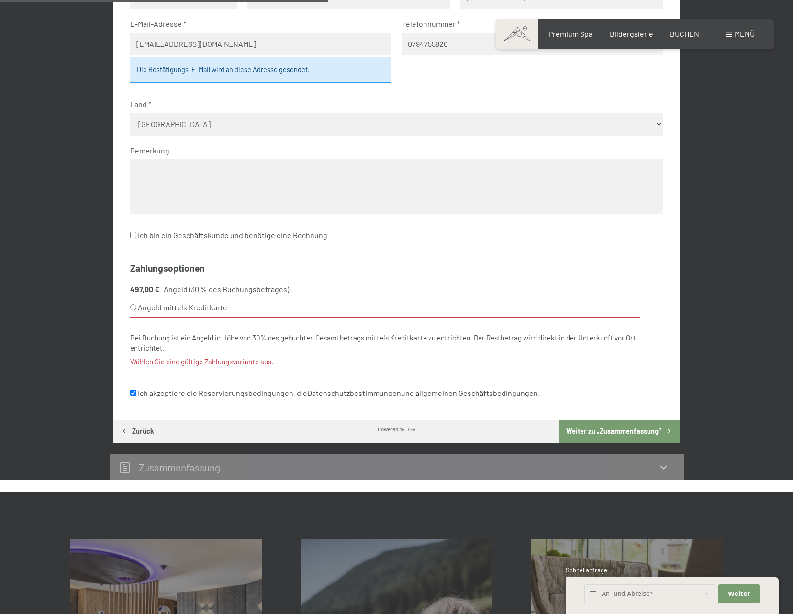
click at [167, 347] on div "Bei Buchung ist ein Angeld in Höhe von 30% des gebuchten Gesamtbetrags mittels …" at bounding box center [396, 343] width 532 height 21
drag, startPoint x: 157, startPoint y: 308, endPoint x: 158, endPoint y: 316, distance: 8.1
click at [158, 315] on label "Angeld mittels Kreditkarte" at bounding box center [384, 307] width 509 height 19
click at [136, 310] on input "Angeld mittels Kreditkarte" at bounding box center [133, 307] width 6 height 6
radio input "true"
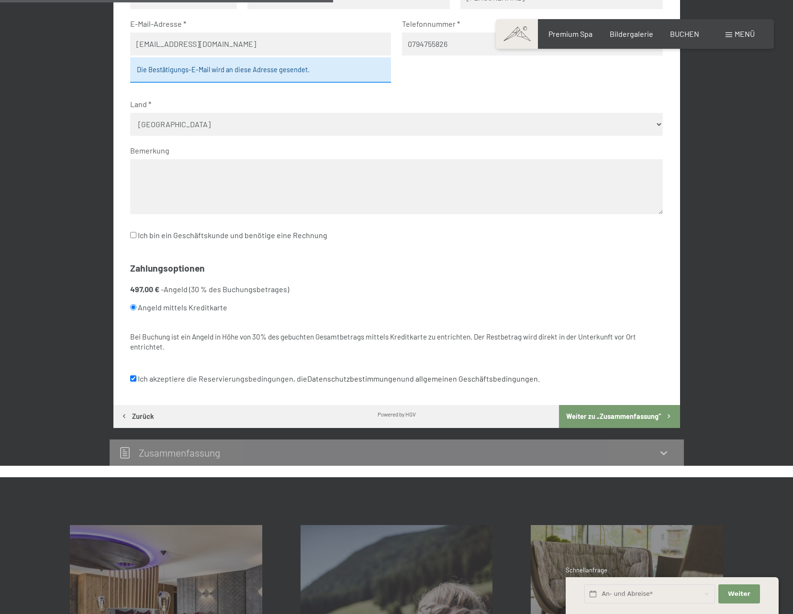
click at [588, 414] on button "Weiter zu „Zusammen­fassung“" at bounding box center [619, 416] width 121 height 23
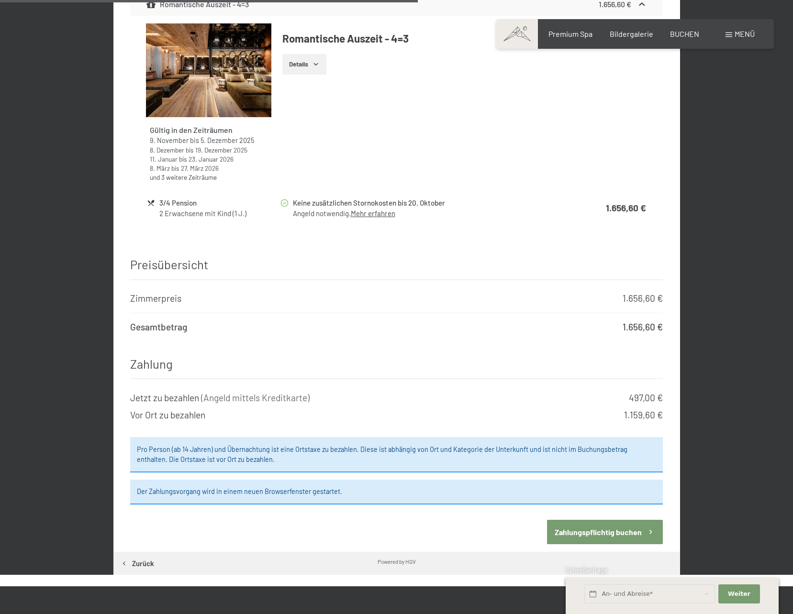
scroll to position [754, 0]
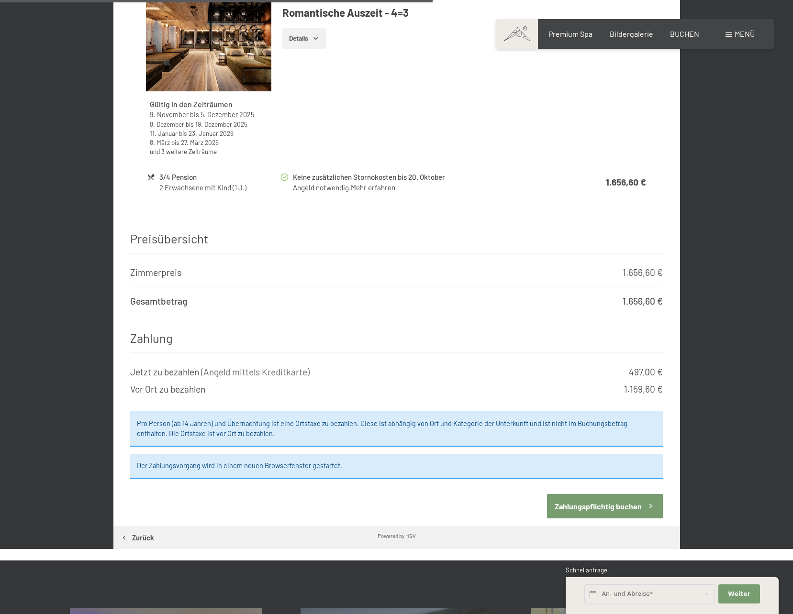
click at [603, 499] on button "Zahlungspflichtig buchen" at bounding box center [605, 506] width 116 height 24
